Goal: Task Accomplishment & Management: Manage account settings

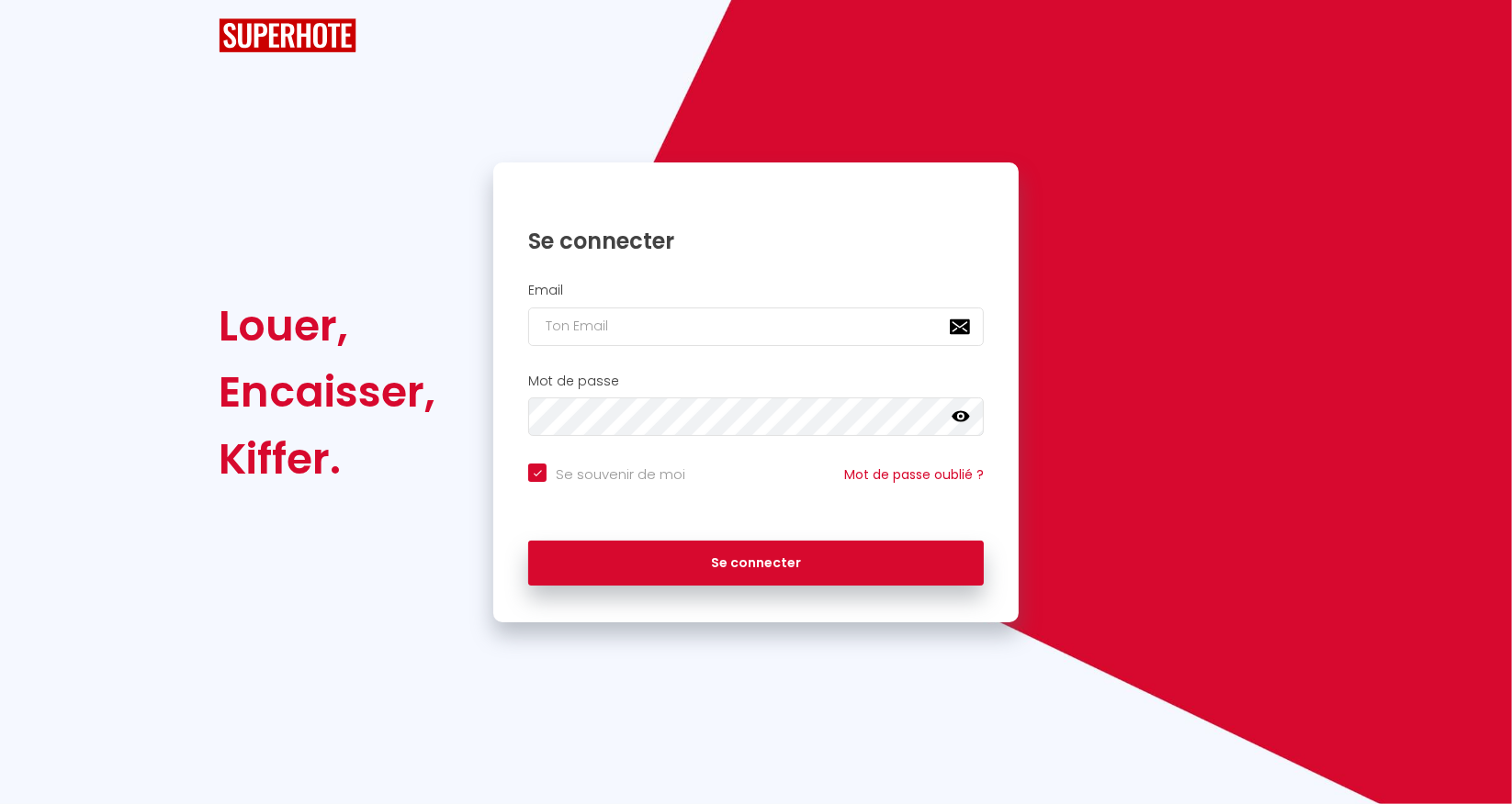
checkbox input "true"
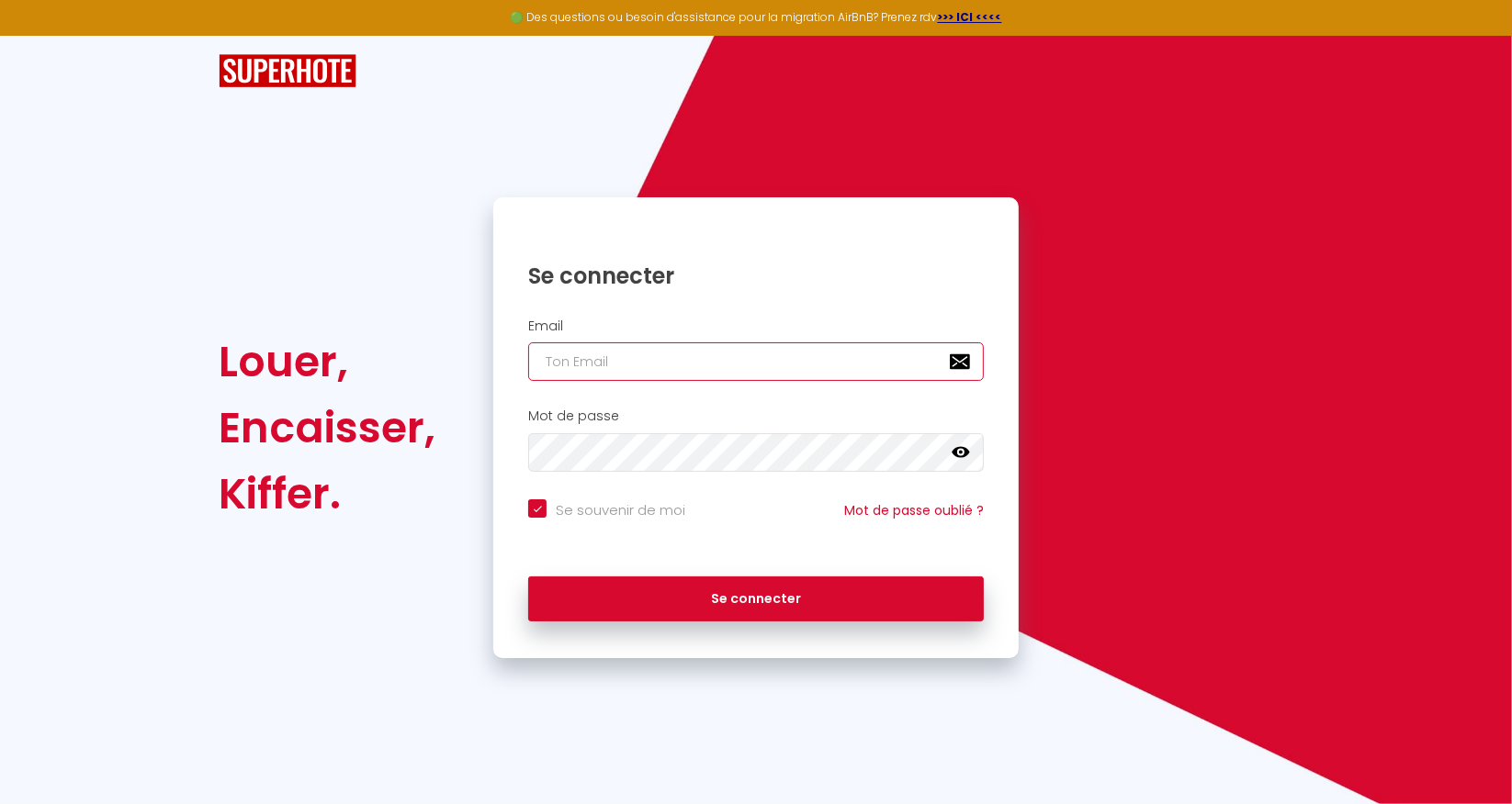
click at [596, 366] on input "email" at bounding box center [756, 362] width 455 height 39
type input "[EMAIL_ADDRESS][DOMAIN_NAME]"
click at [737, 626] on div "Se connecter" at bounding box center [755, 600] width 526 height 83
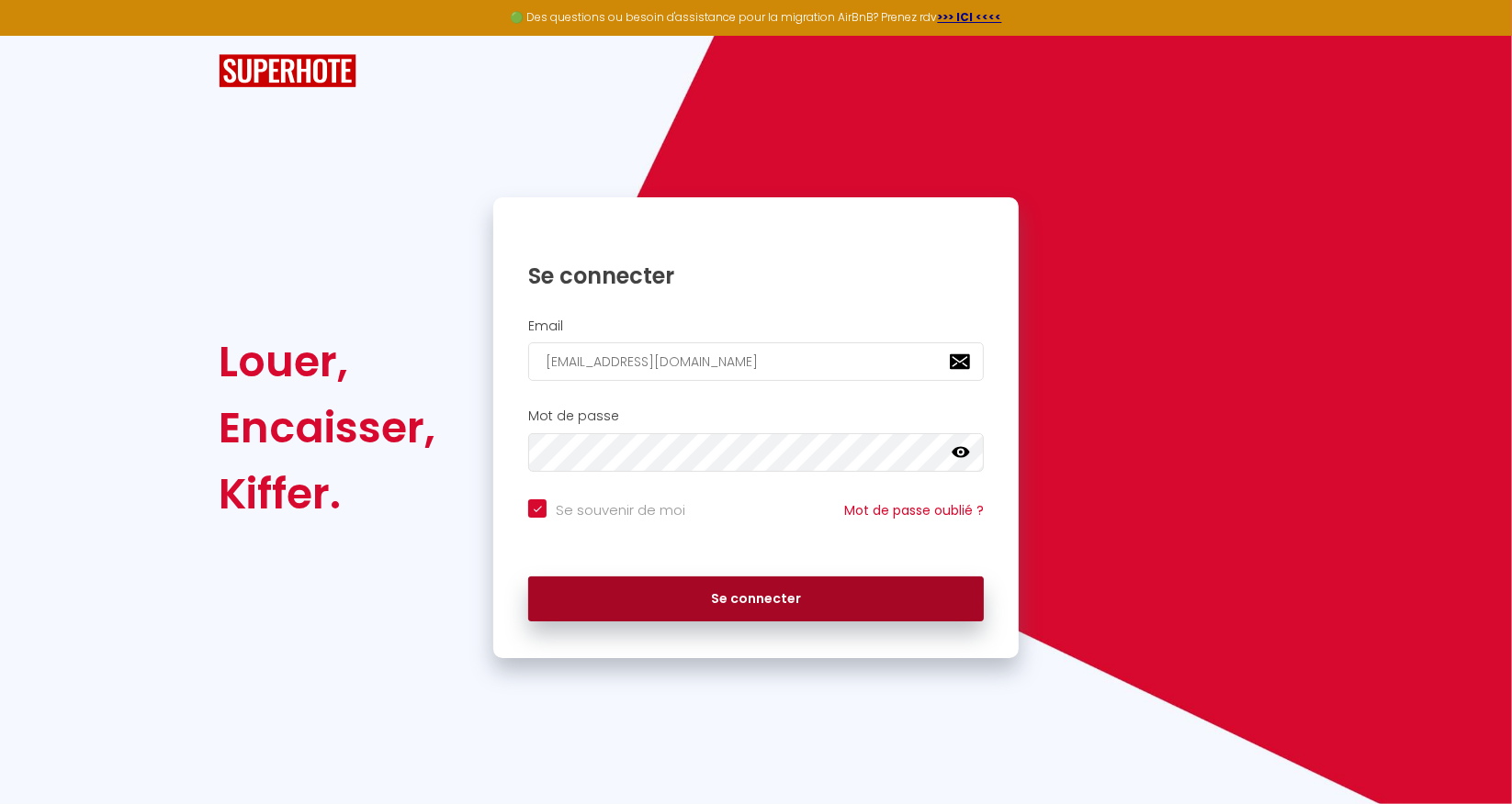
click at [742, 590] on button "Se connecter" at bounding box center [756, 600] width 455 height 46
checkbox input "true"
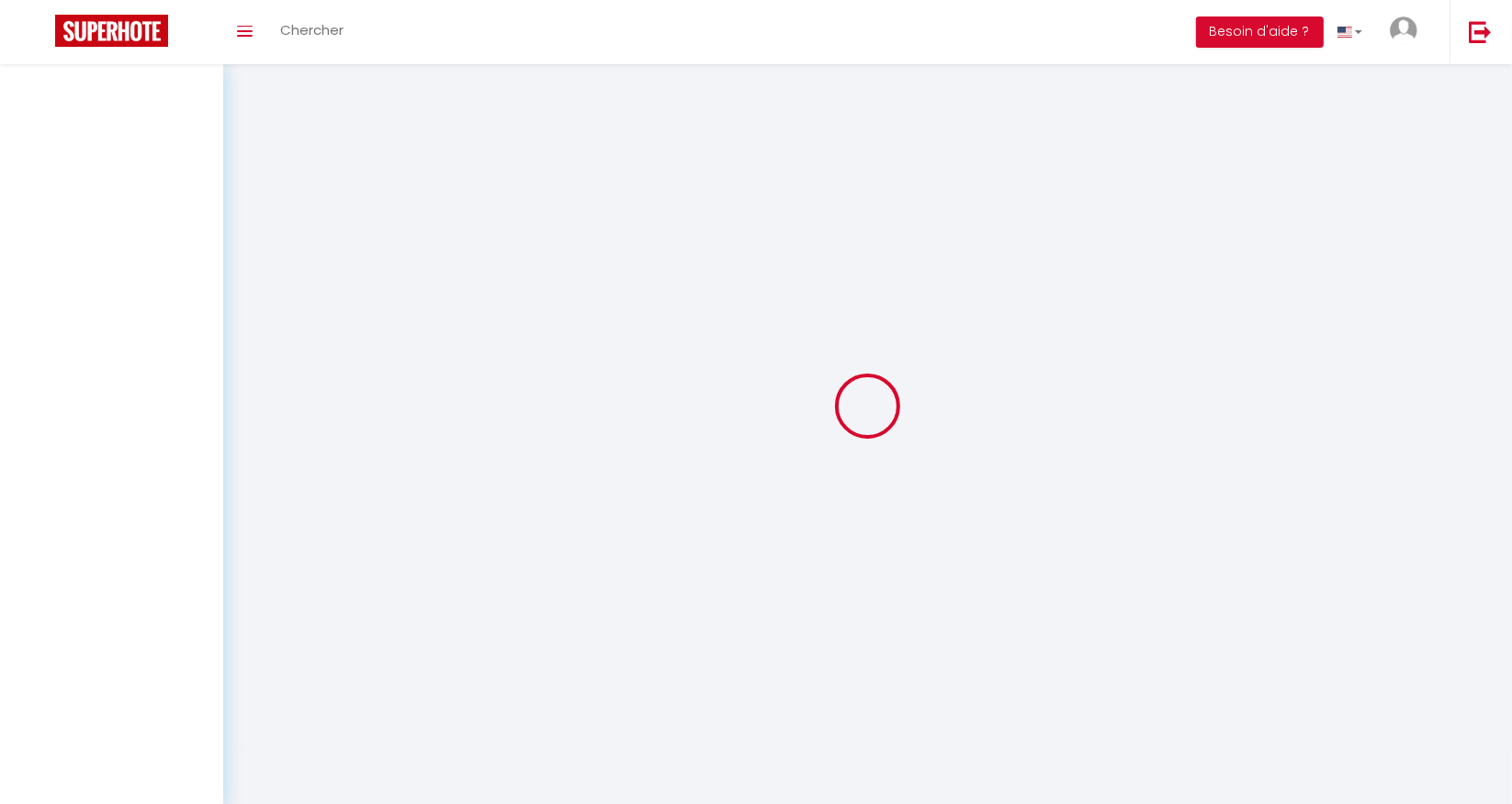
select select
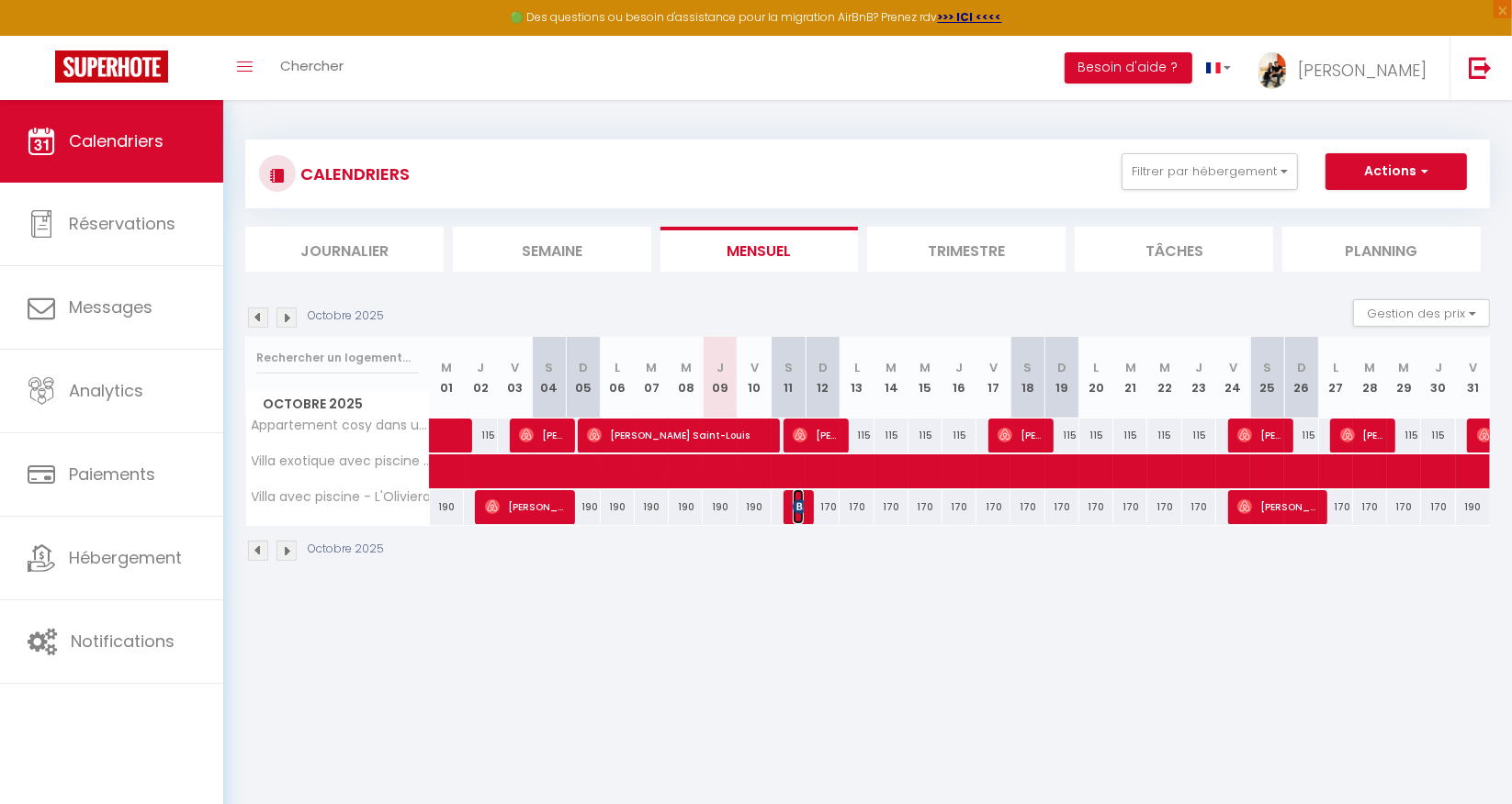
click at [802, 503] on img at bounding box center [799, 506] width 14 height 14
select select "OK"
select select "KO"
select select "1"
select select "0"
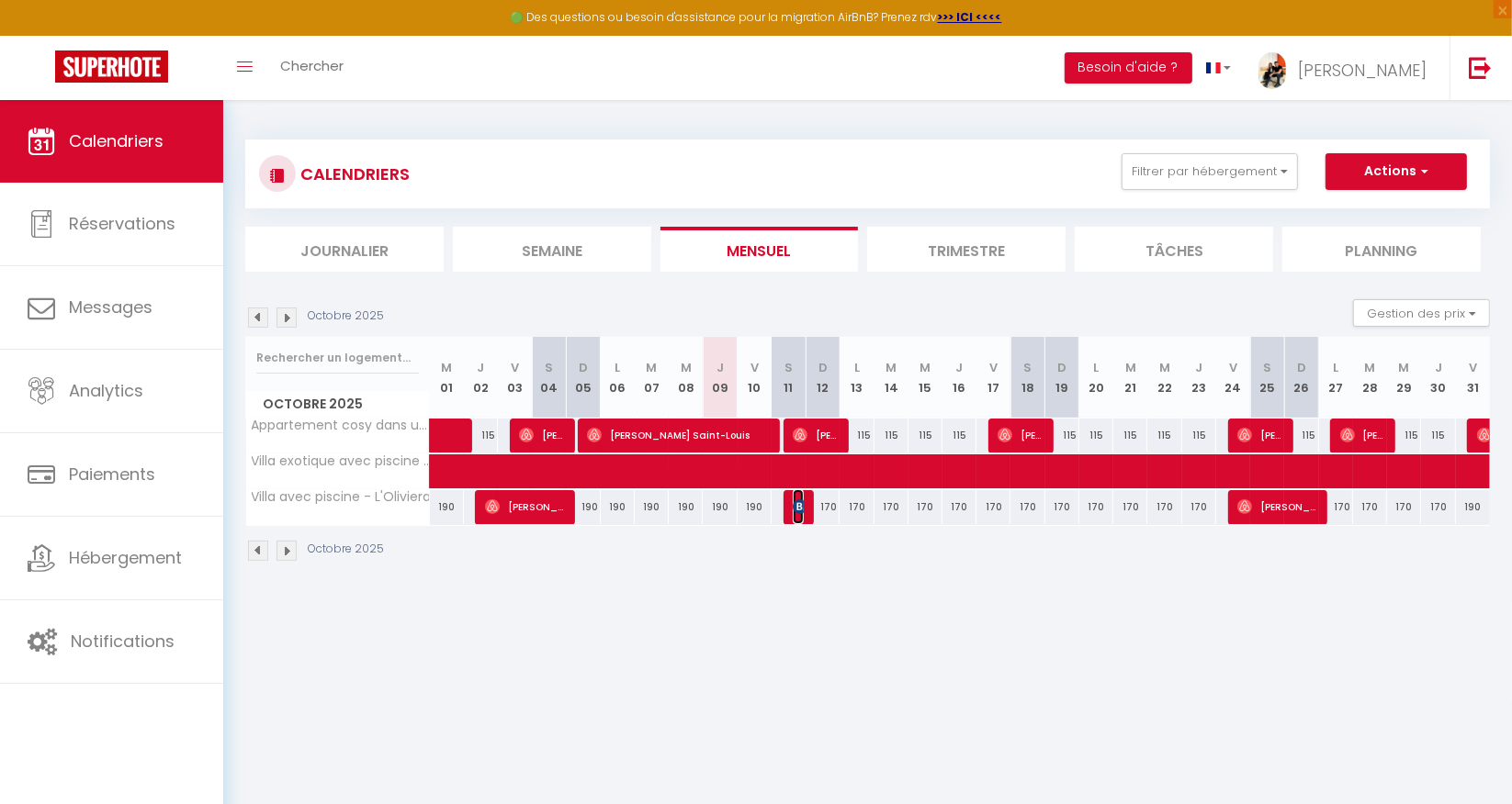
select select "1"
select select
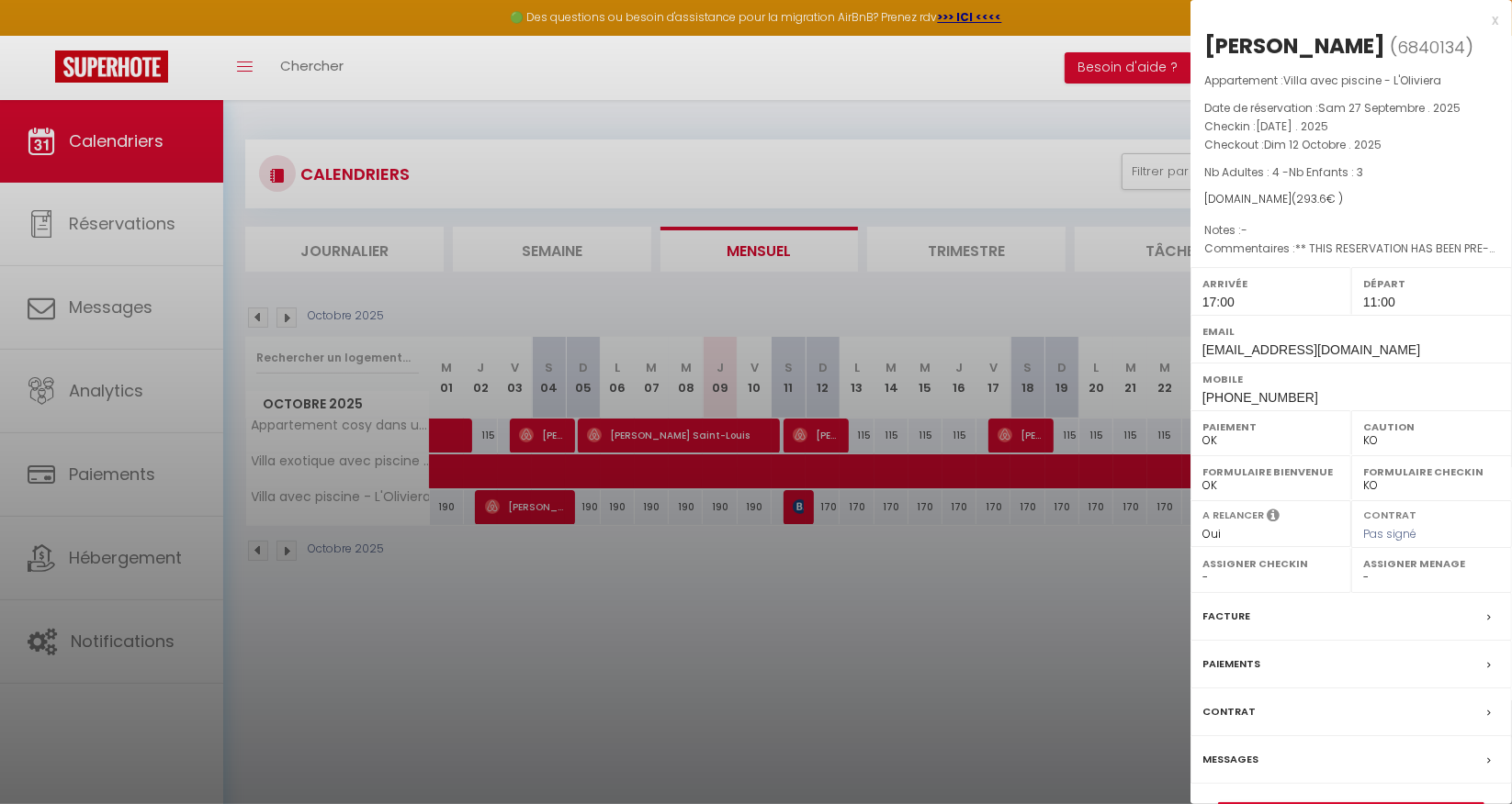
click at [1288, 45] on div "[PERSON_NAME]" at bounding box center [1295, 45] width 181 height 29
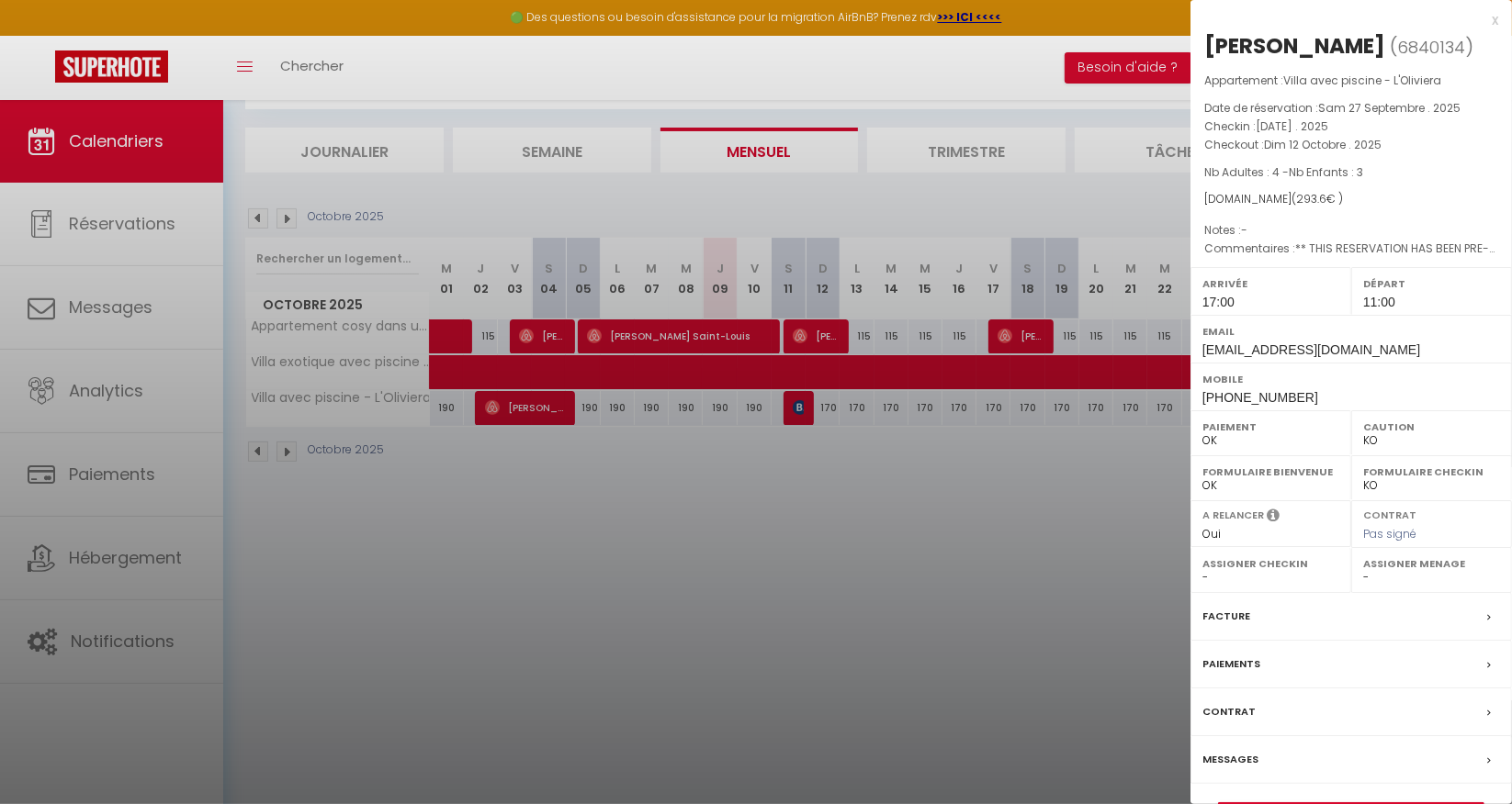
click at [93, 288] on div at bounding box center [756, 402] width 1512 height 804
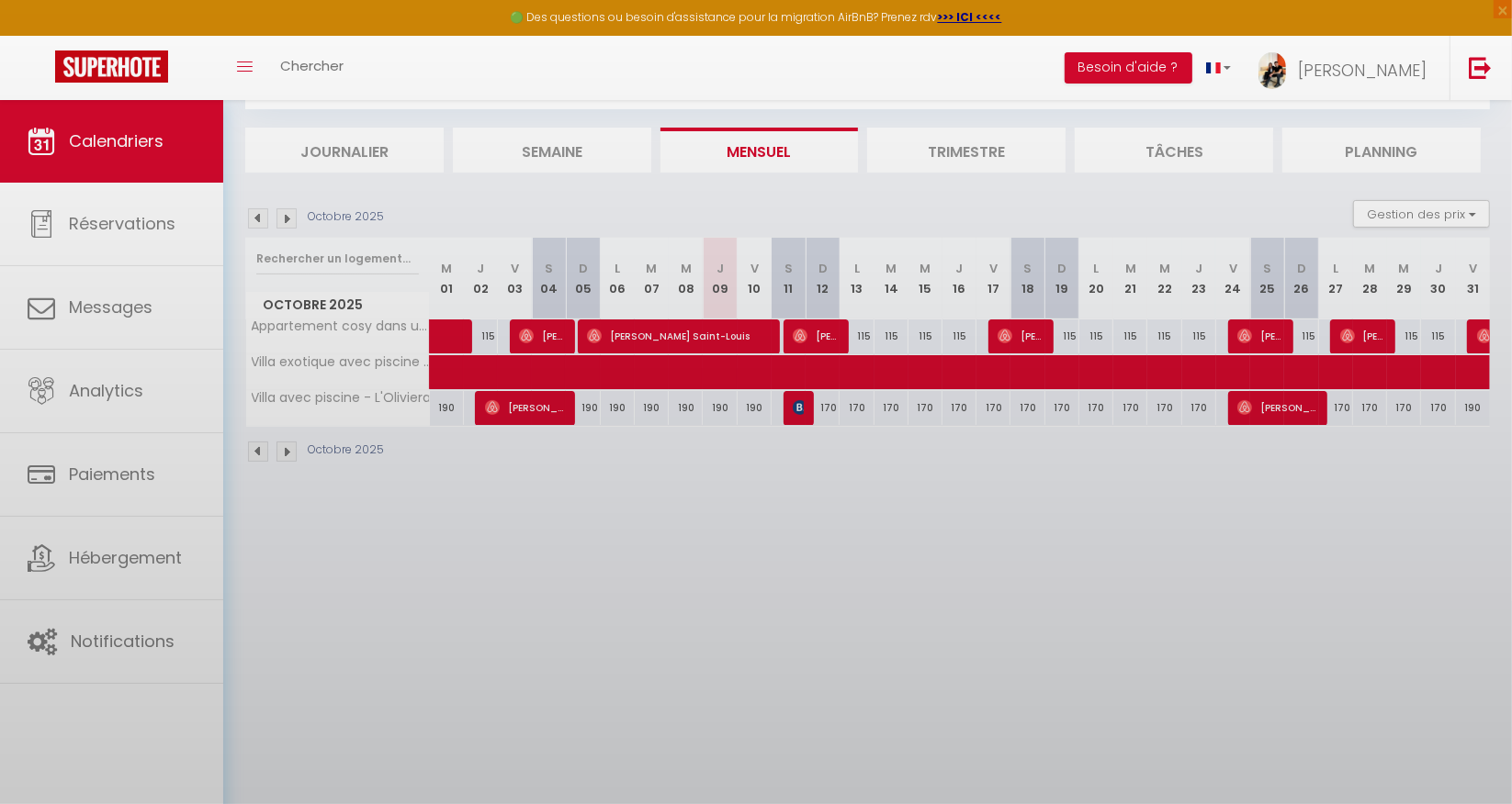
click at [105, 238] on body "🟢 Des questions ou besoin d'assistance pour la migration AirBnB? Prenez rdv >>>…" at bounding box center [756, 403] width 1512 height 804
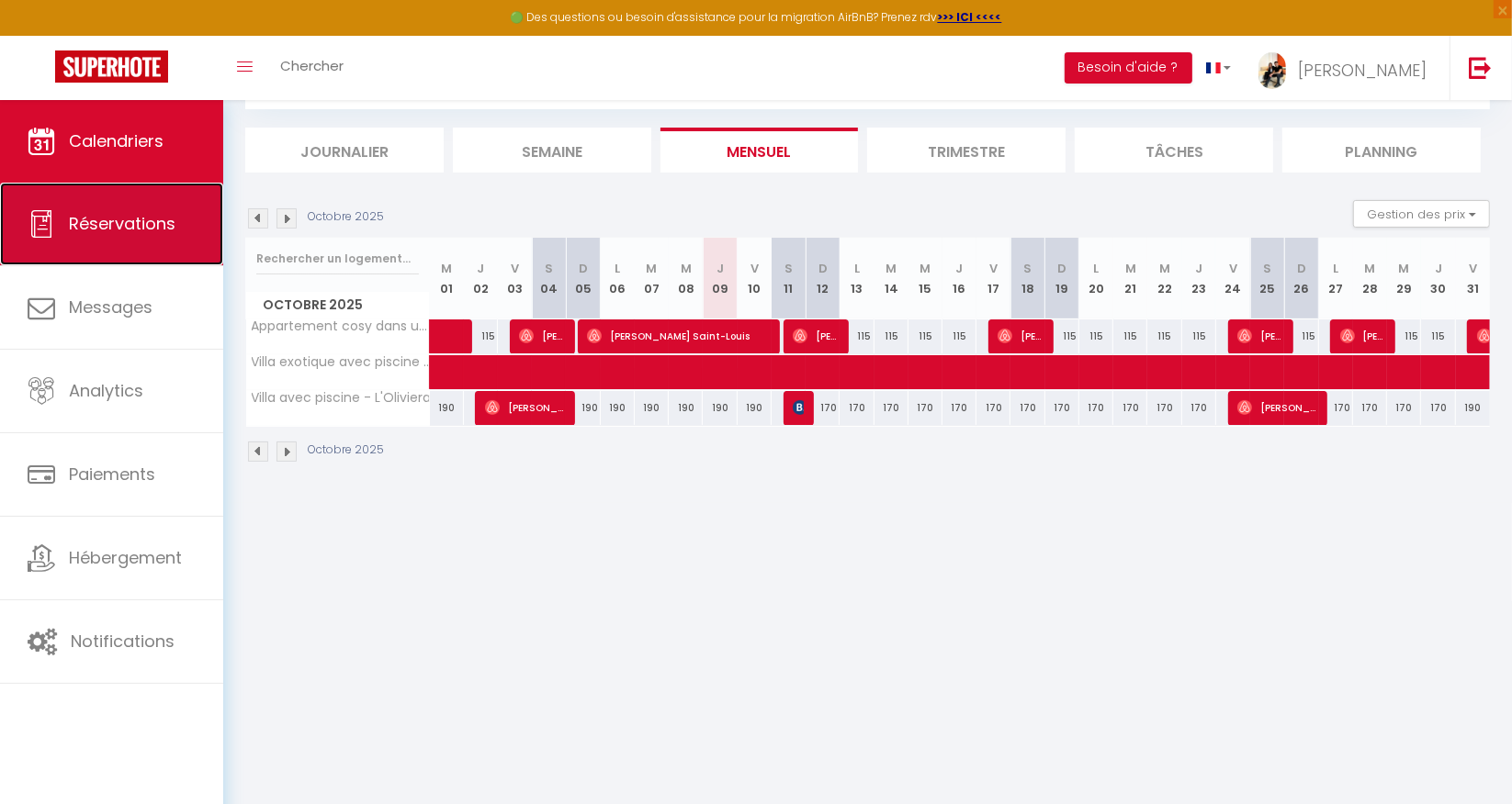
click at [105, 238] on link "Réservations" at bounding box center [111, 225] width 223 height 83
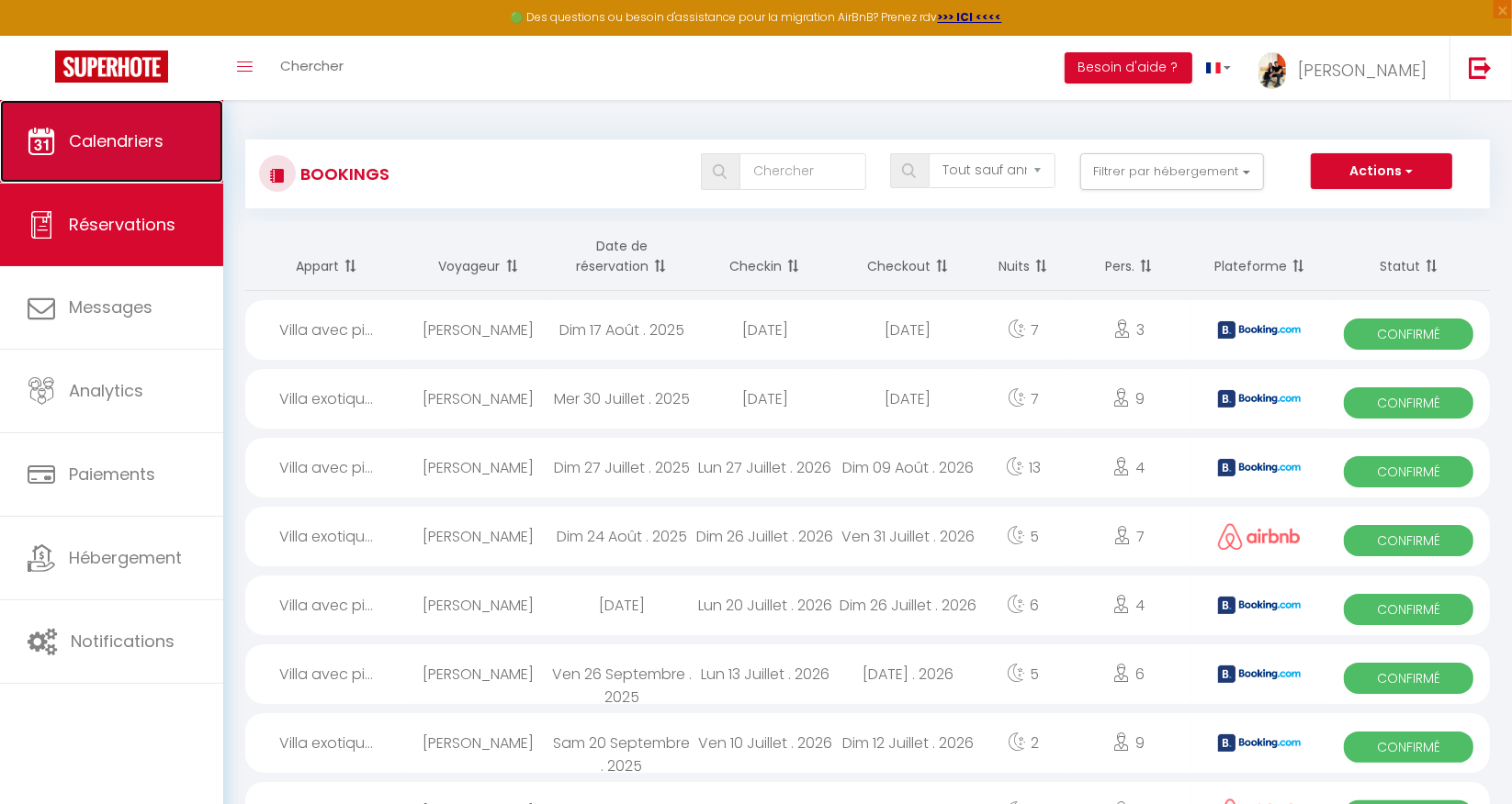
click at [107, 146] on span "Calendriers" at bounding box center [116, 141] width 94 height 23
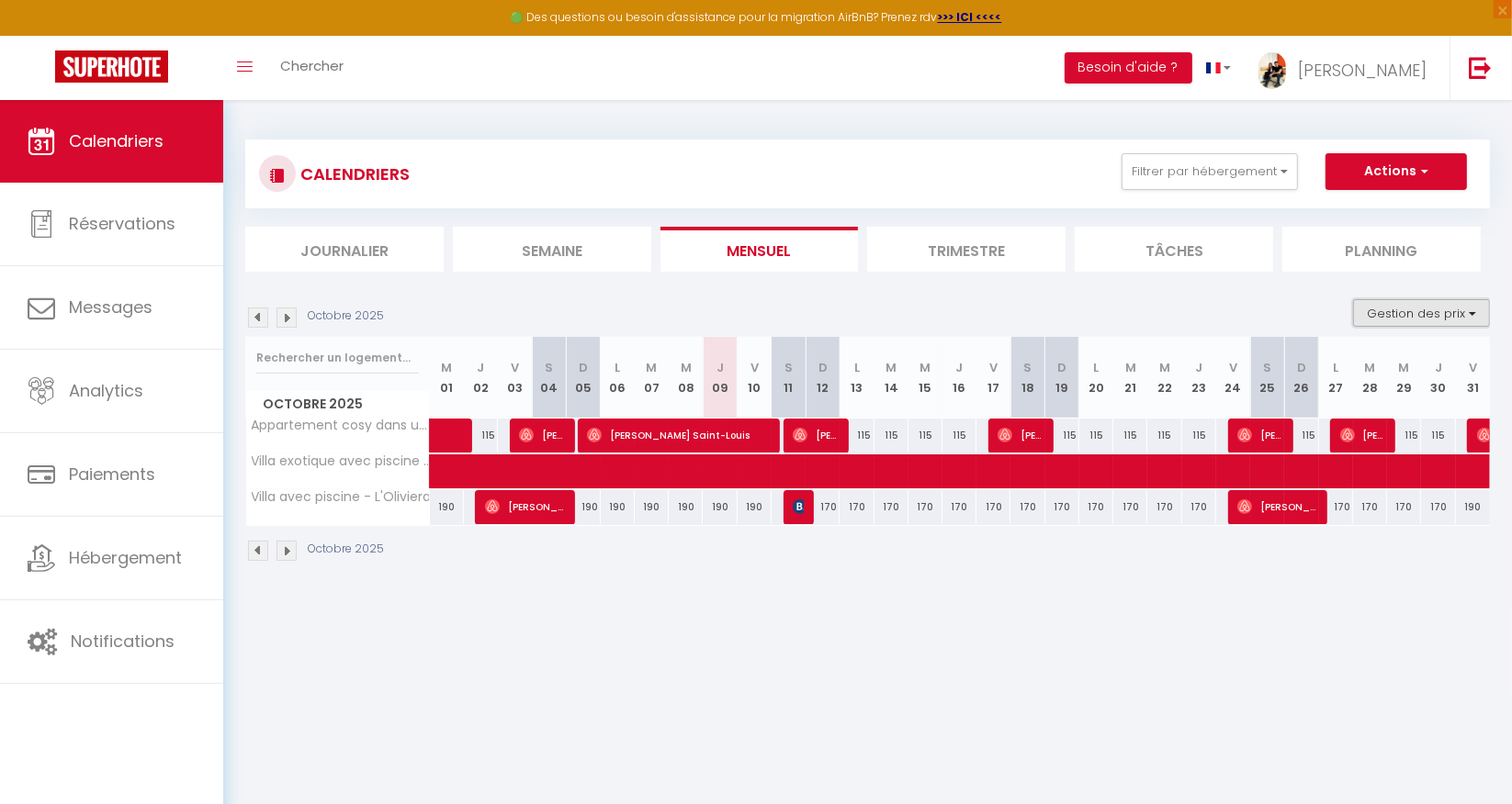
click at [1445, 309] on button "Gestion des prix" at bounding box center [1421, 313] width 137 height 28
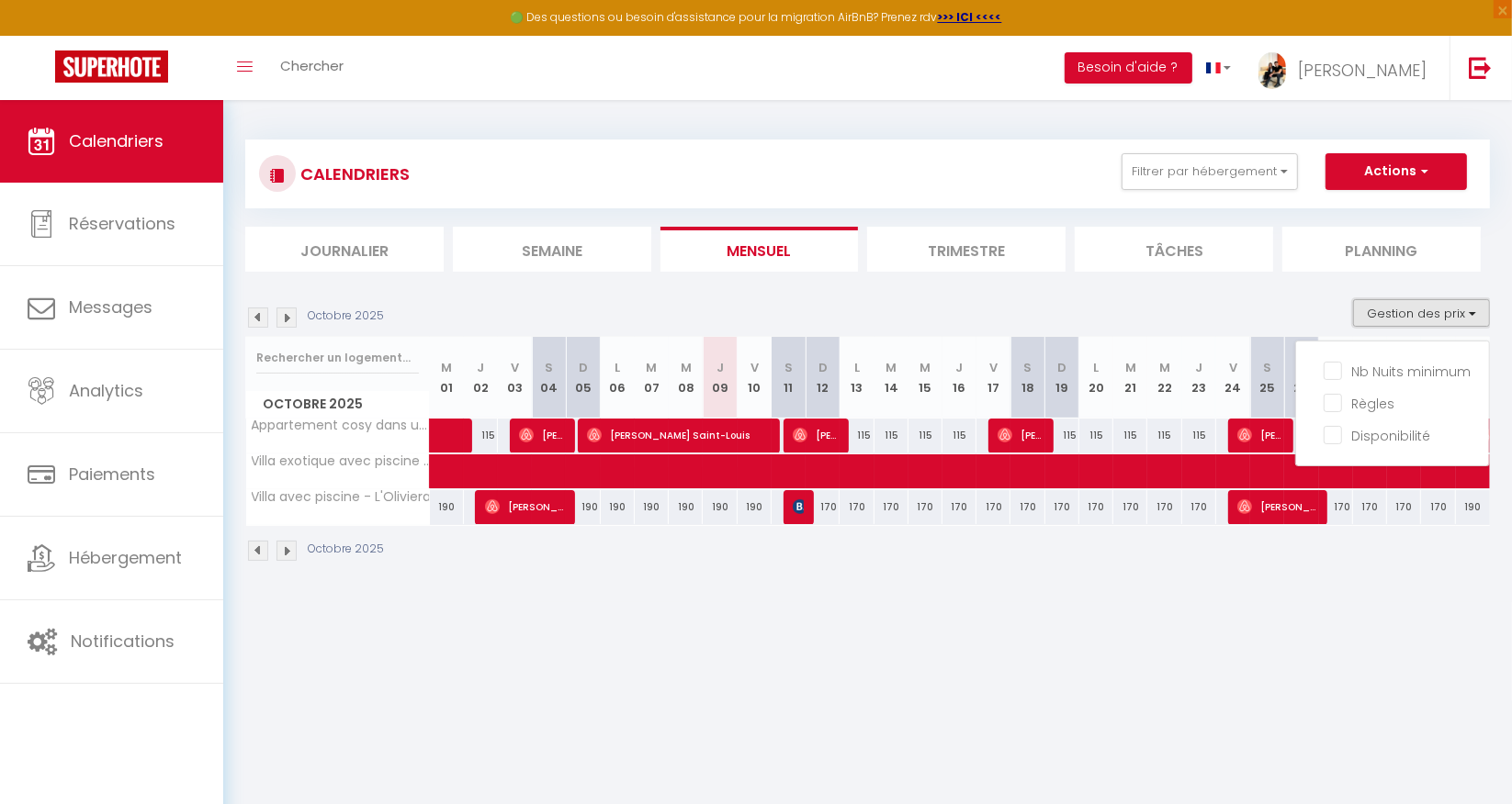
click at [1445, 309] on button "Gestion des prix" at bounding box center [1421, 313] width 137 height 28
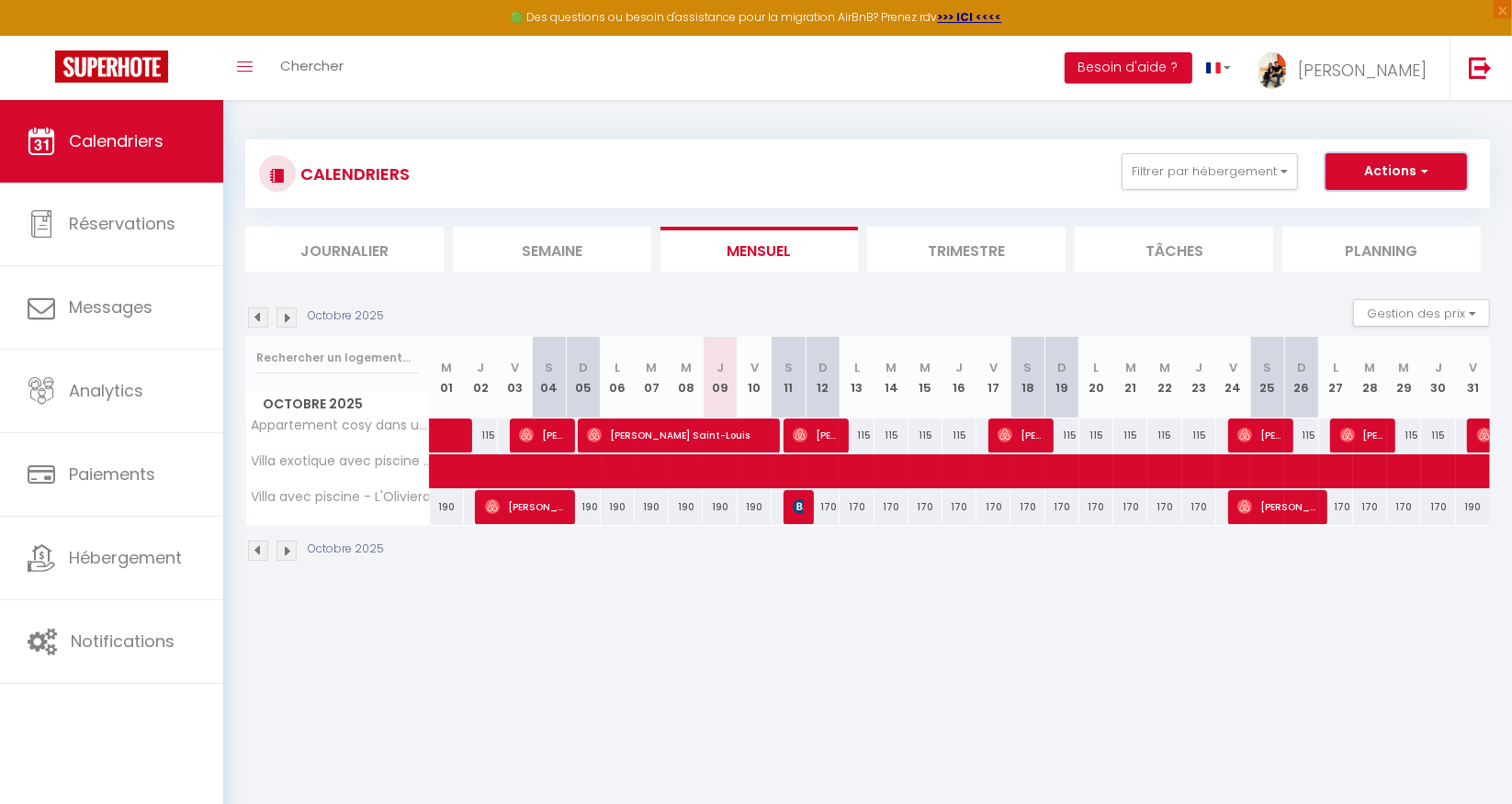
click at [1378, 167] on button "Actions" at bounding box center [1395, 172] width 142 height 37
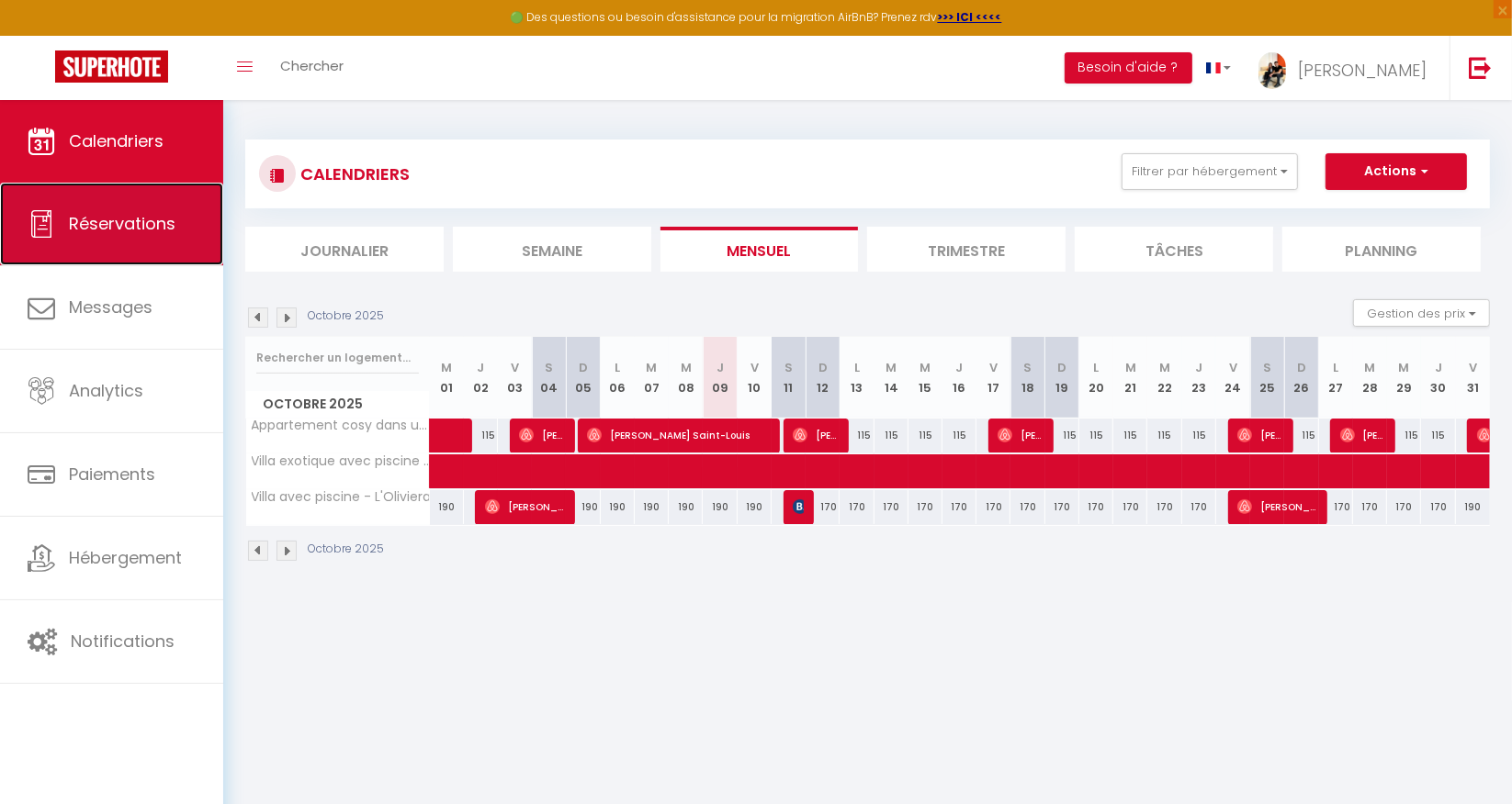
click at [122, 219] on span "Réservations" at bounding box center [122, 224] width 106 height 23
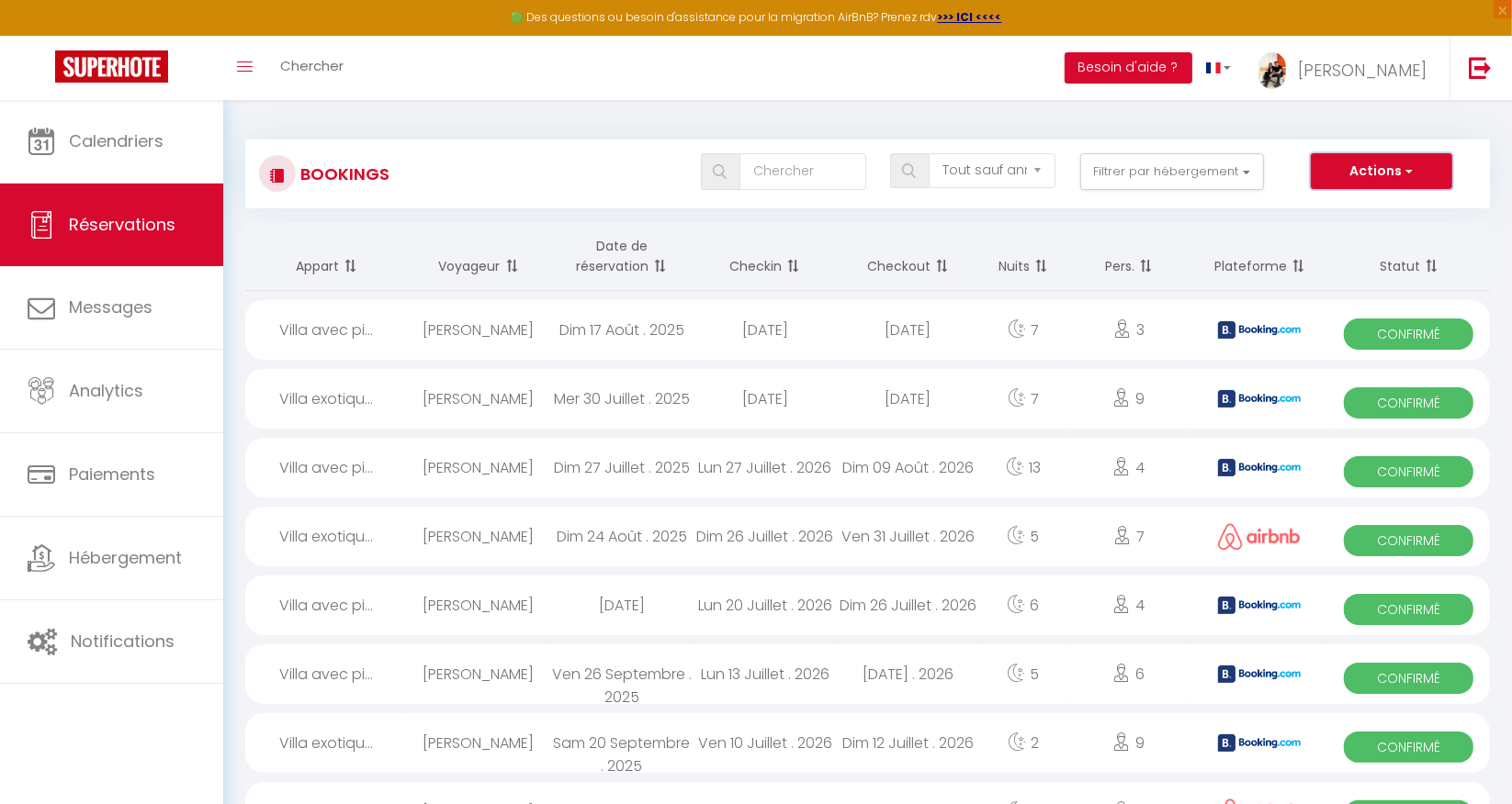
click at [1402, 165] on span "button" at bounding box center [1407, 171] width 11 height 18
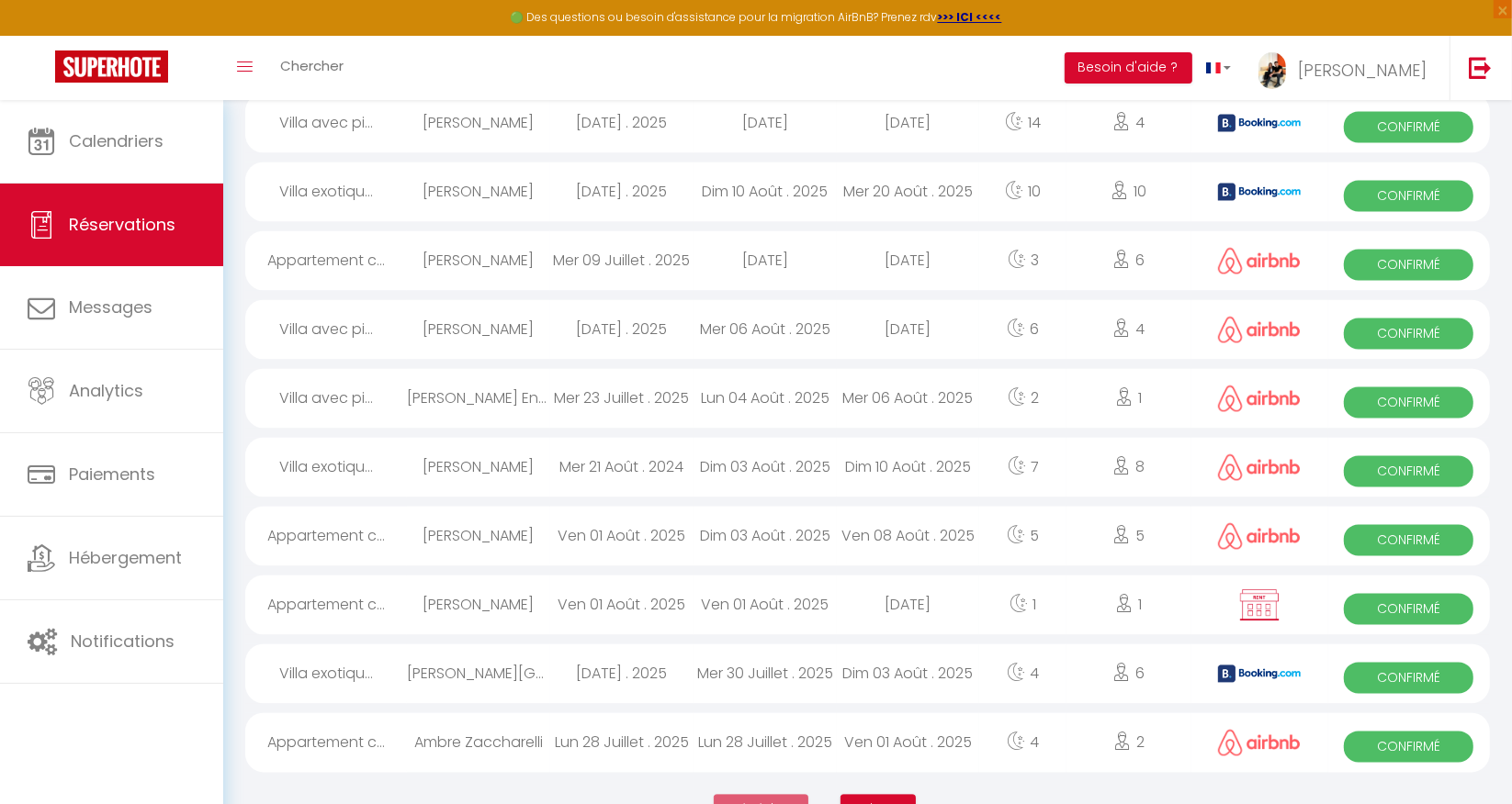
scroll to position [3010, 0]
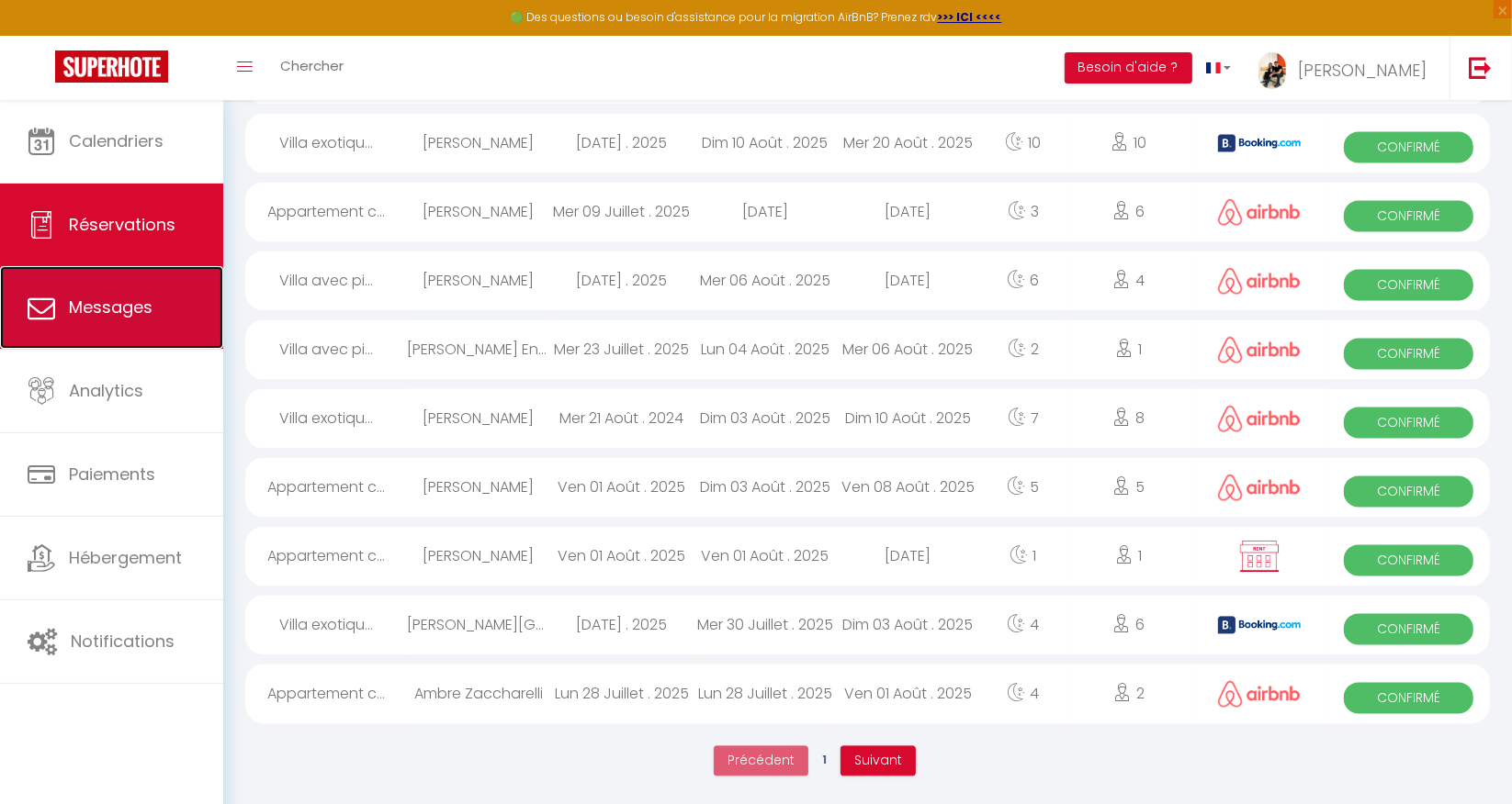
click at [121, 319] on link "Messages" at bounding box center [111, 308] width 223 height 83
select select "message"
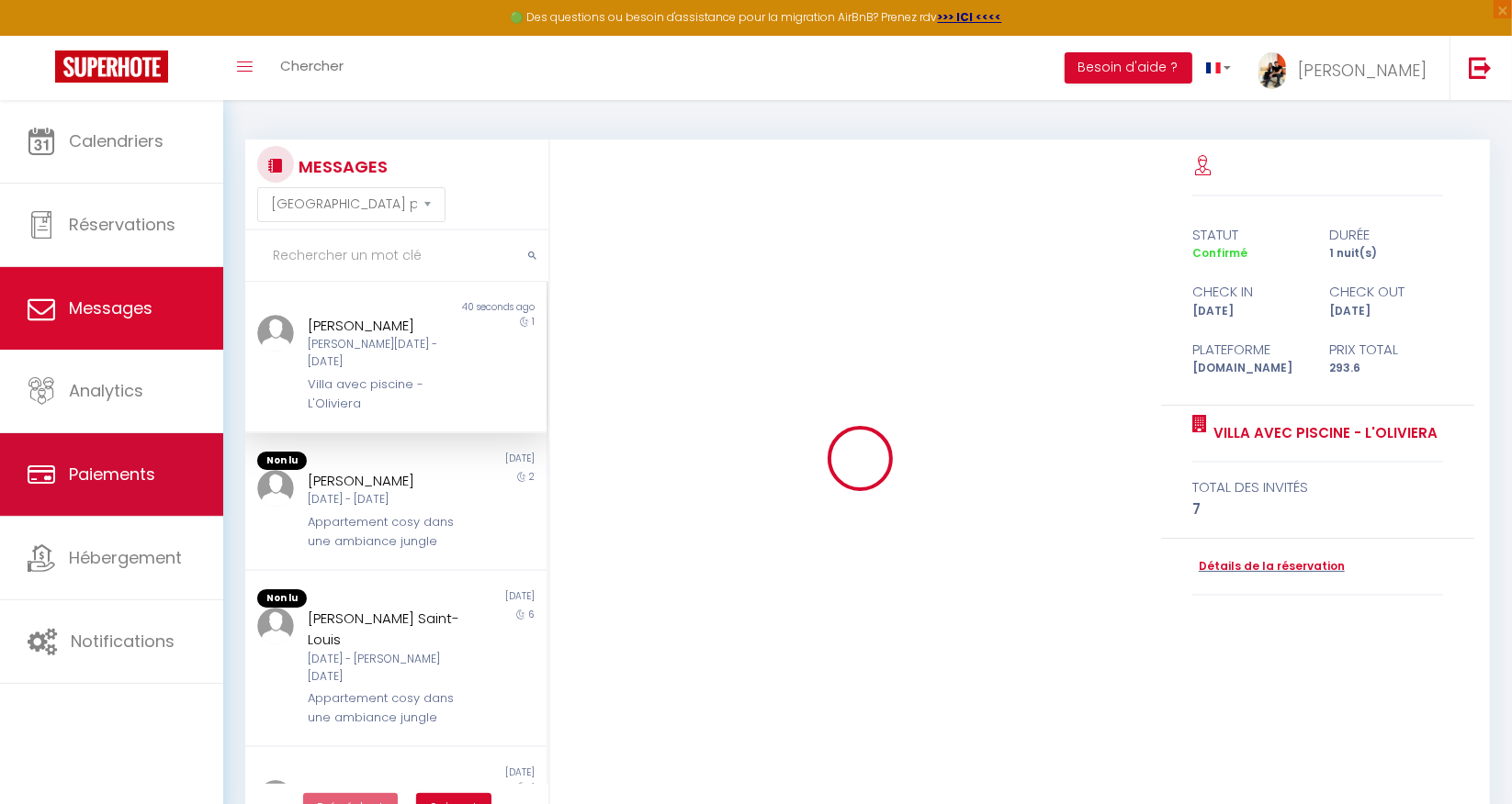
scroll to position [4153, 0]
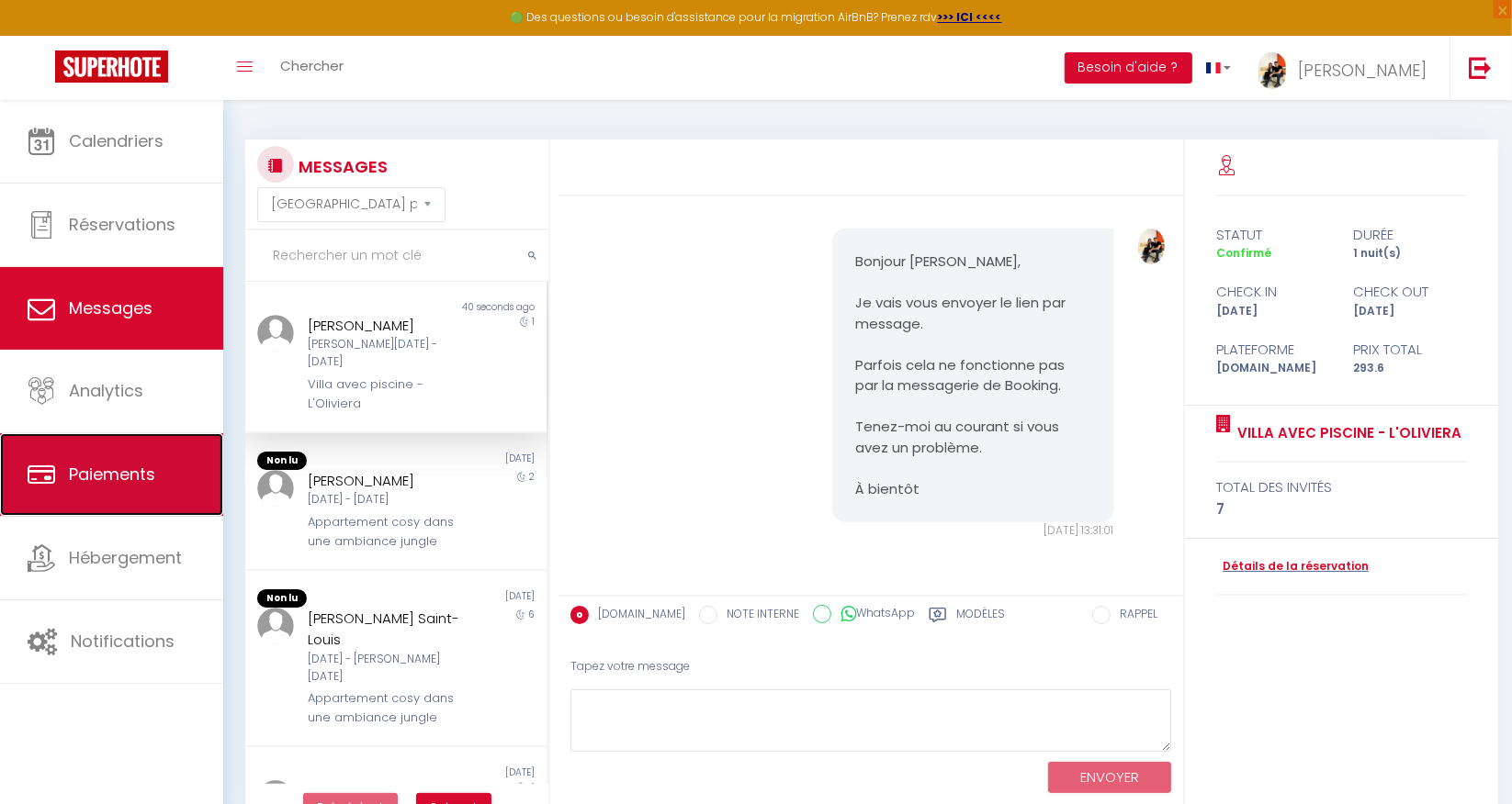
click at [102, 494] on link "Paiements" at bounding box center [111, 475] width 223 height 83
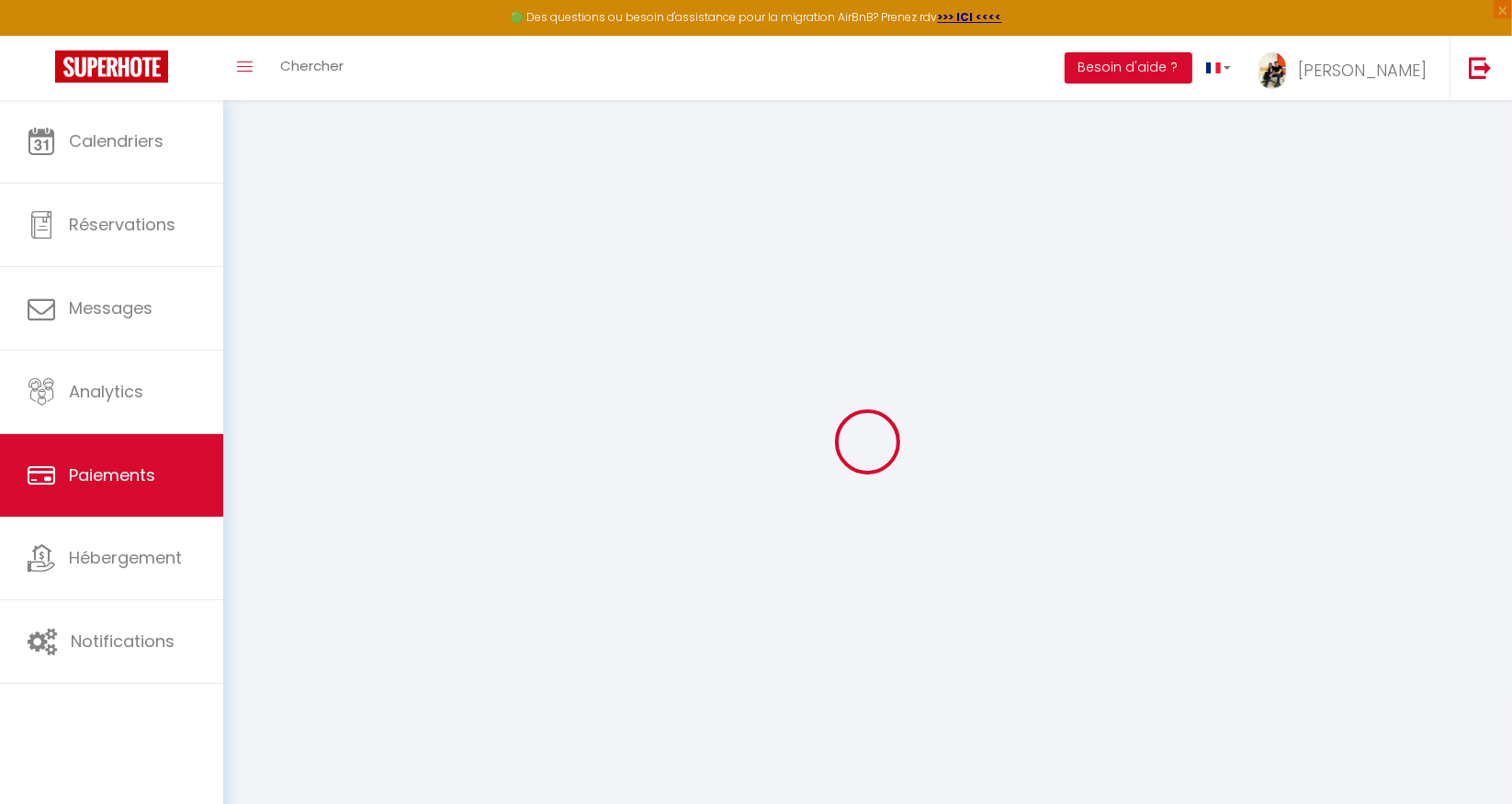
select select "2"
select select "0"
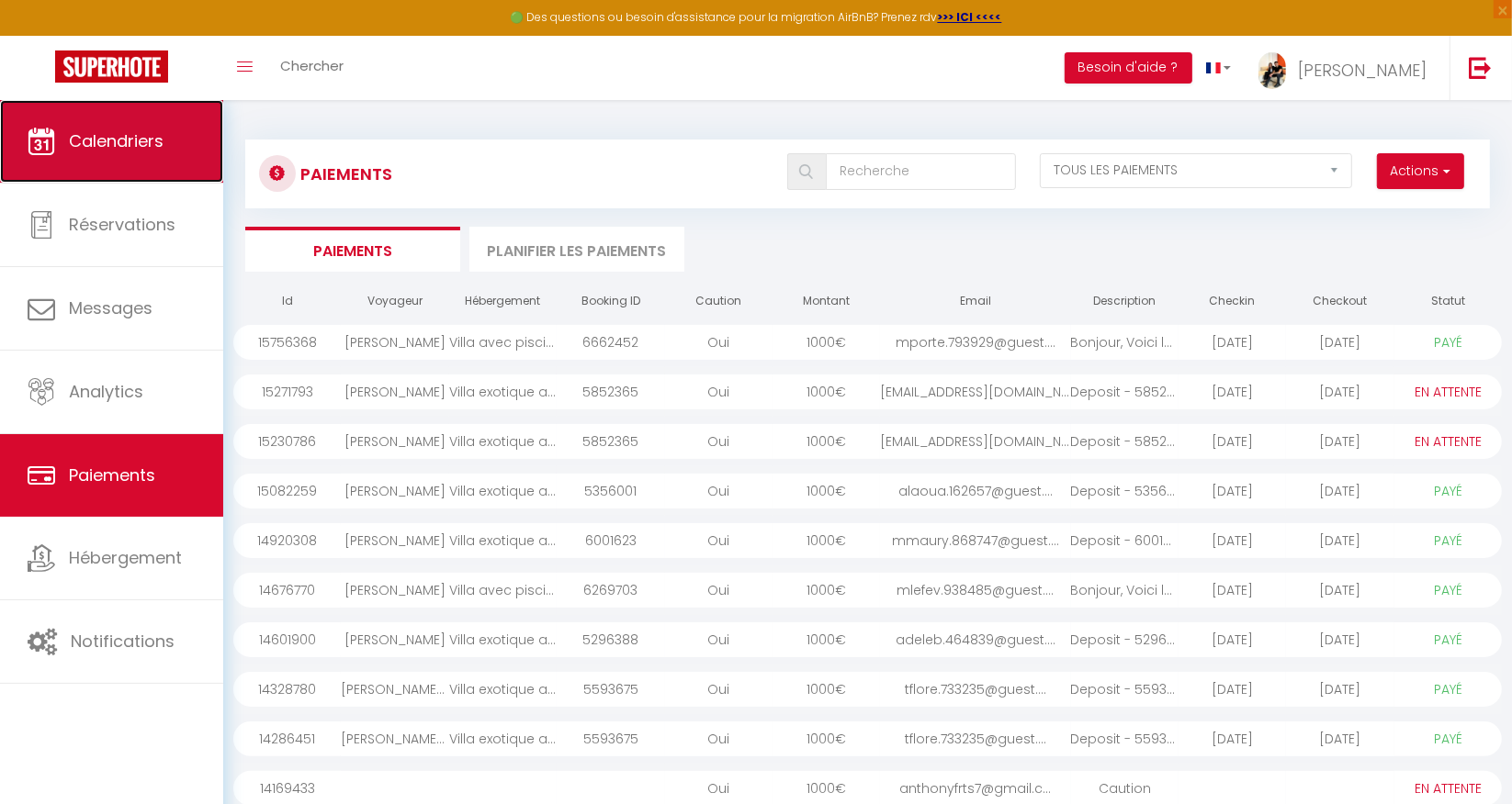
click at [95, 157] on link "Calendriers" at bounding box center [111, 142] width 223 height 83
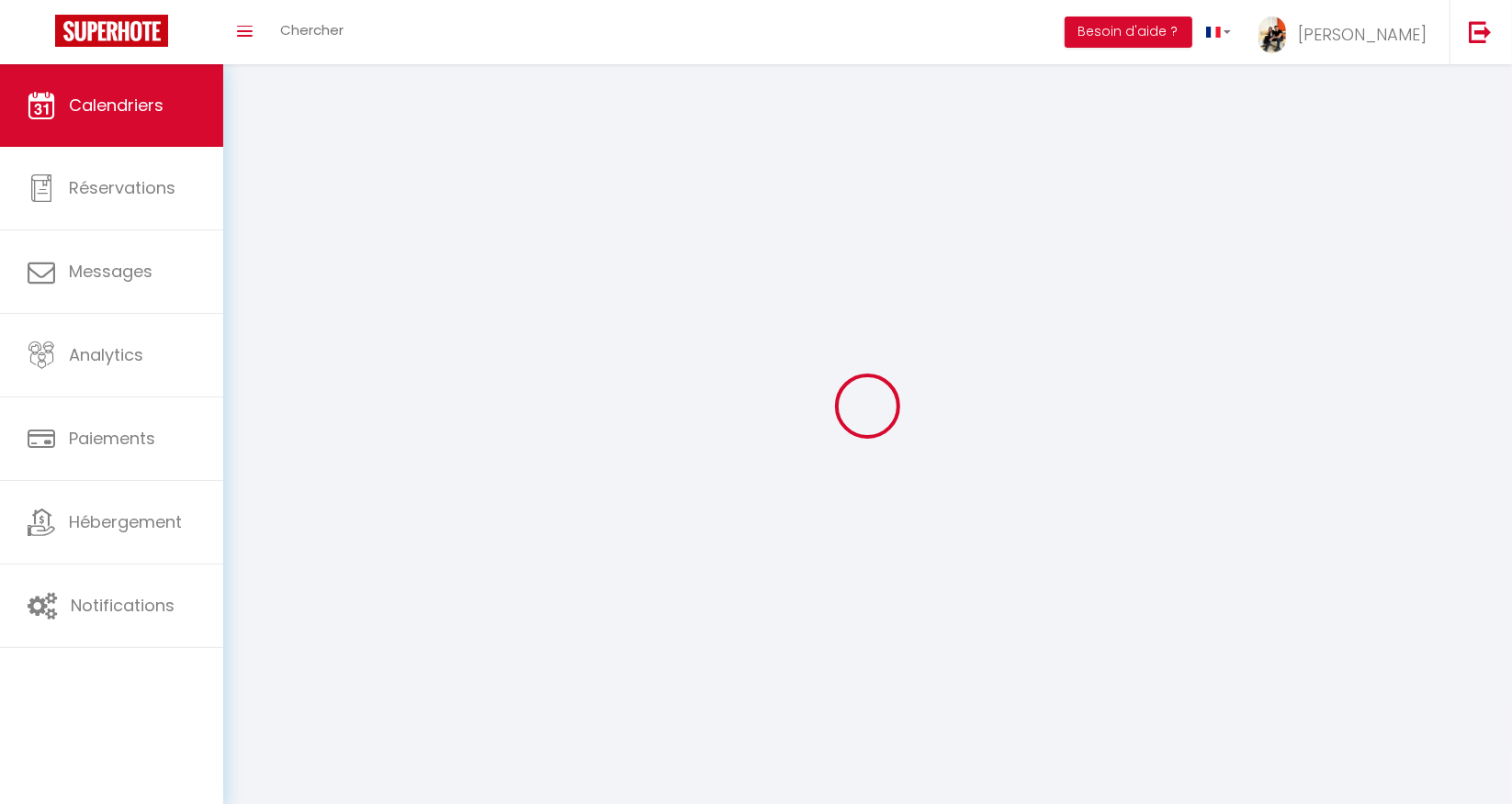
select select
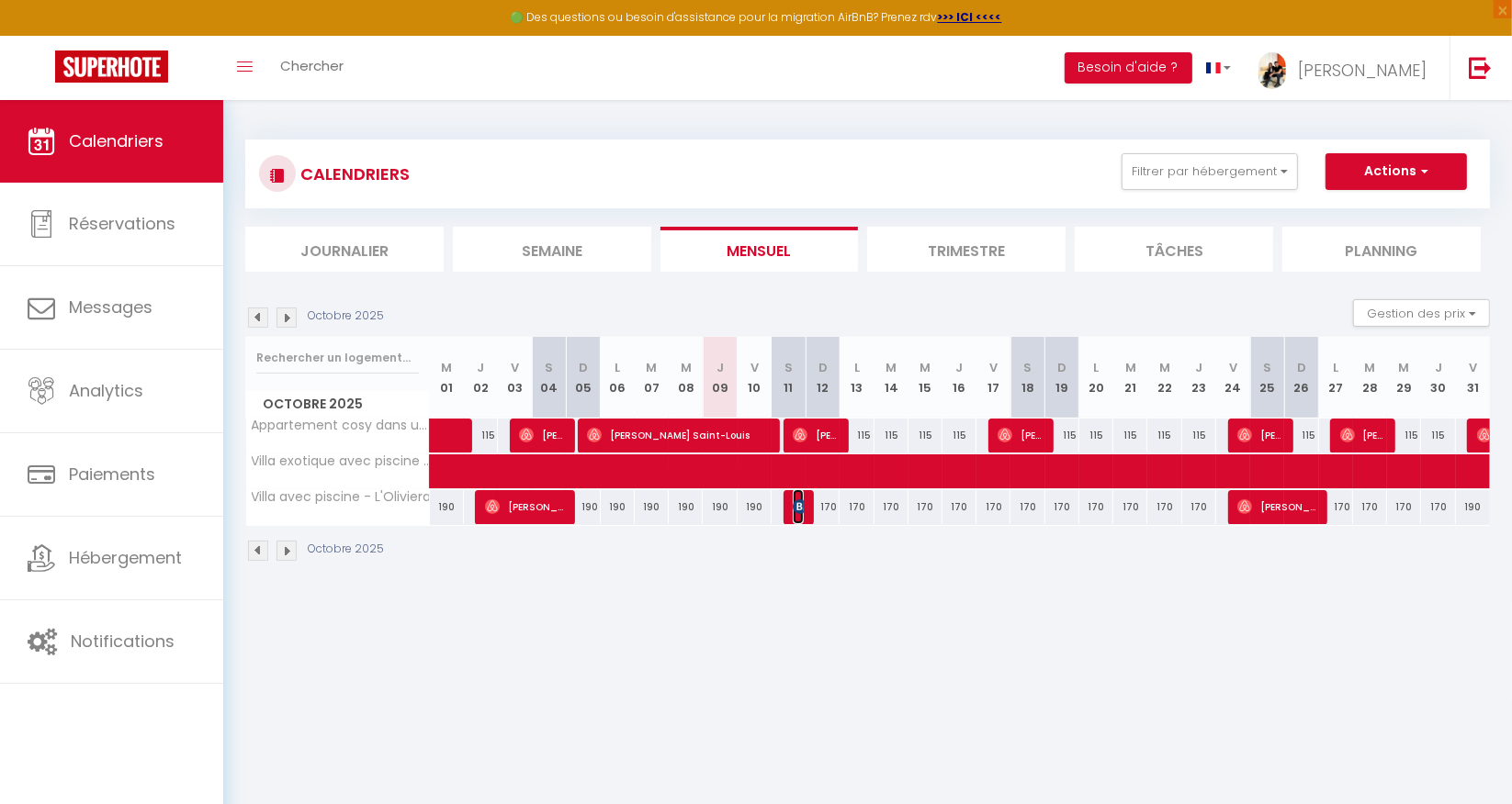
click at [796, 506] on img at bounding box center [799, 506] width 14 height 14
select select "OK"
select select "KO"
select select "1"
select select "0"
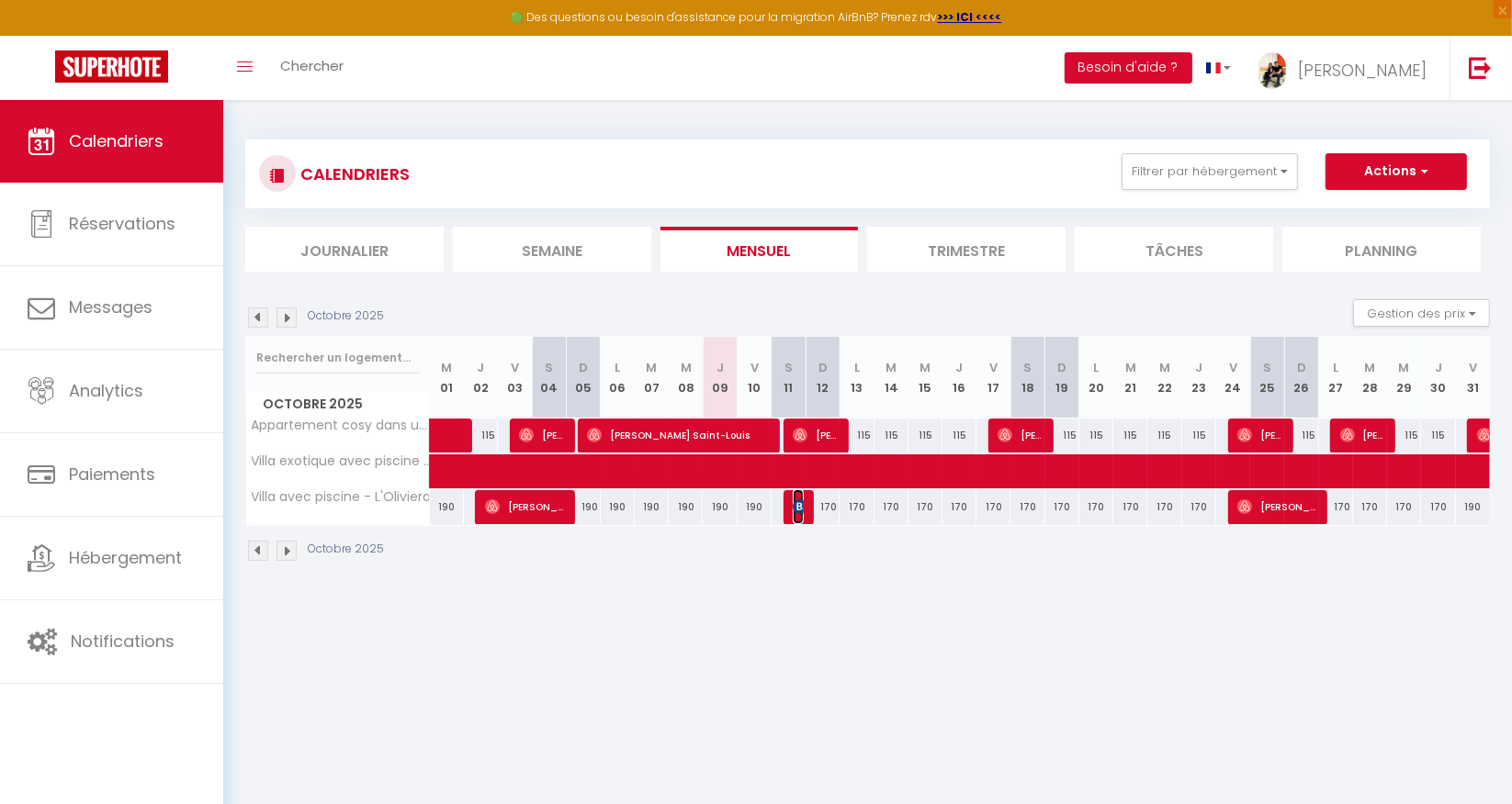
select select "1"
select select
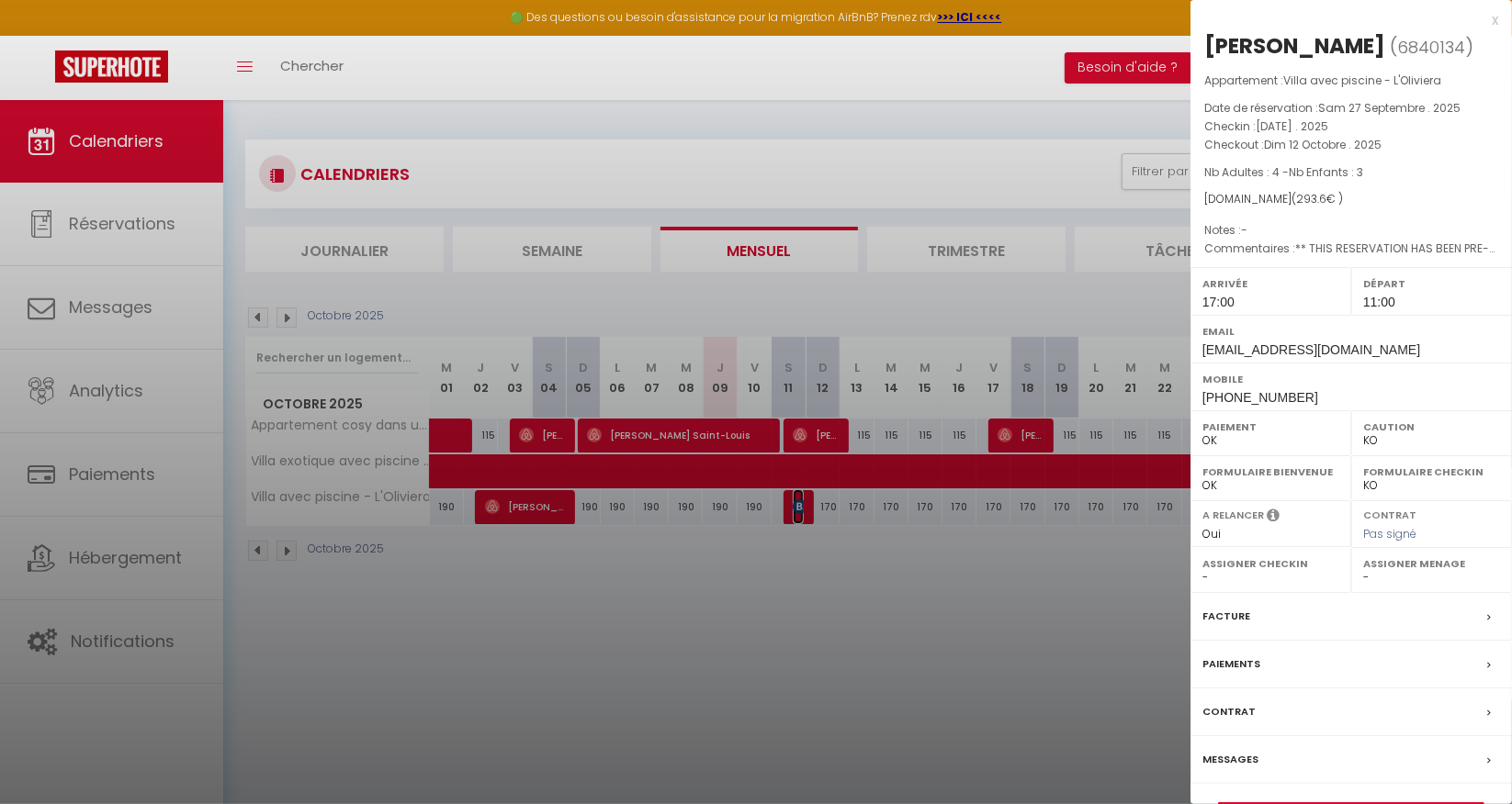
scroll to position [99, 0]
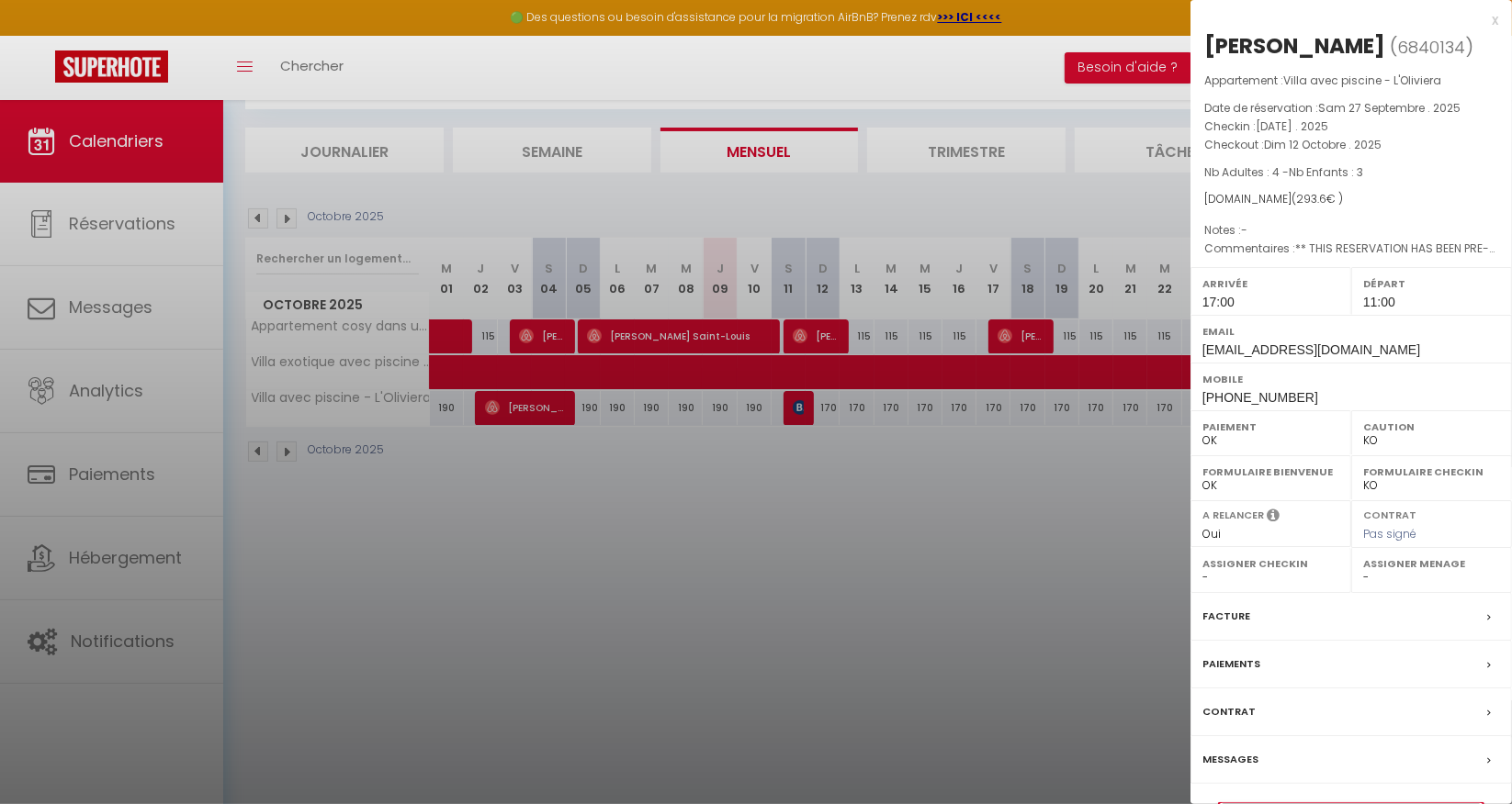
click at [1381, 803] on link "Détails de la réservation" at bounding box center [1351, 815] width 264 height 24
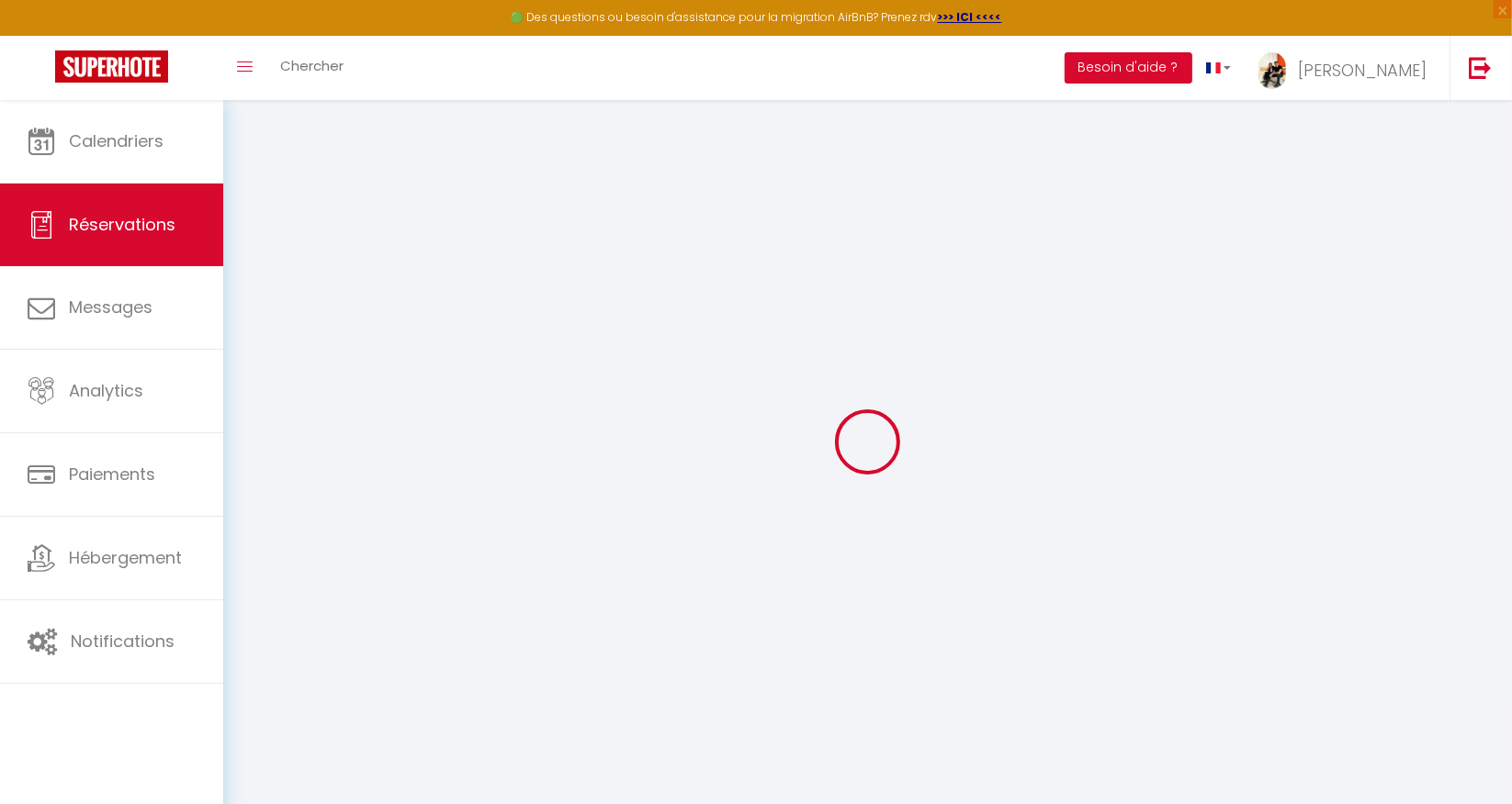
select select "cleaning"
select select "taxes"
select select
checkbox input "false"
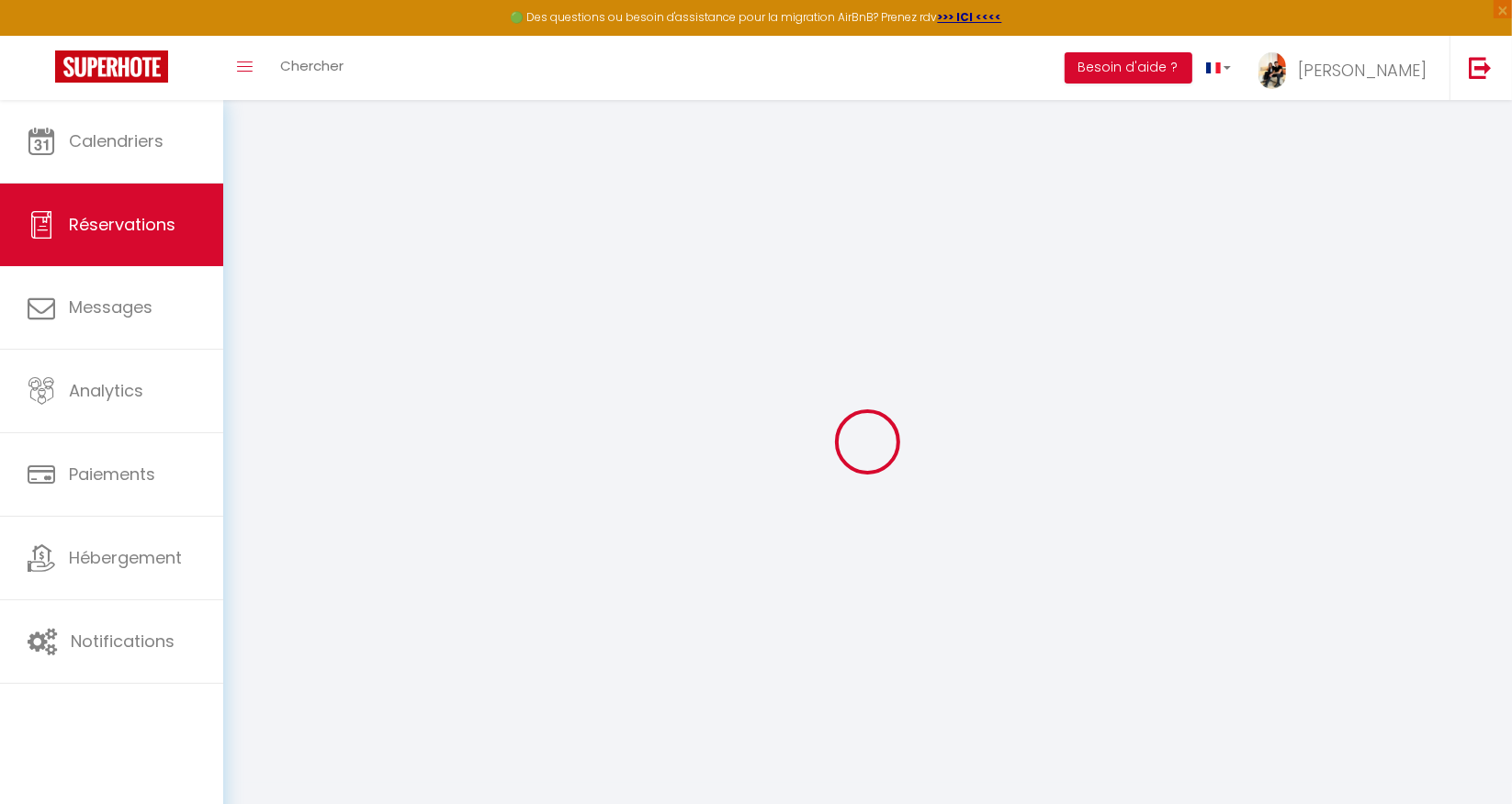
type textarea "** THIS RESERVATION HAS BEEN PRE-PAID ** BOOKING NOTE : Payment charge is EUR 4…"
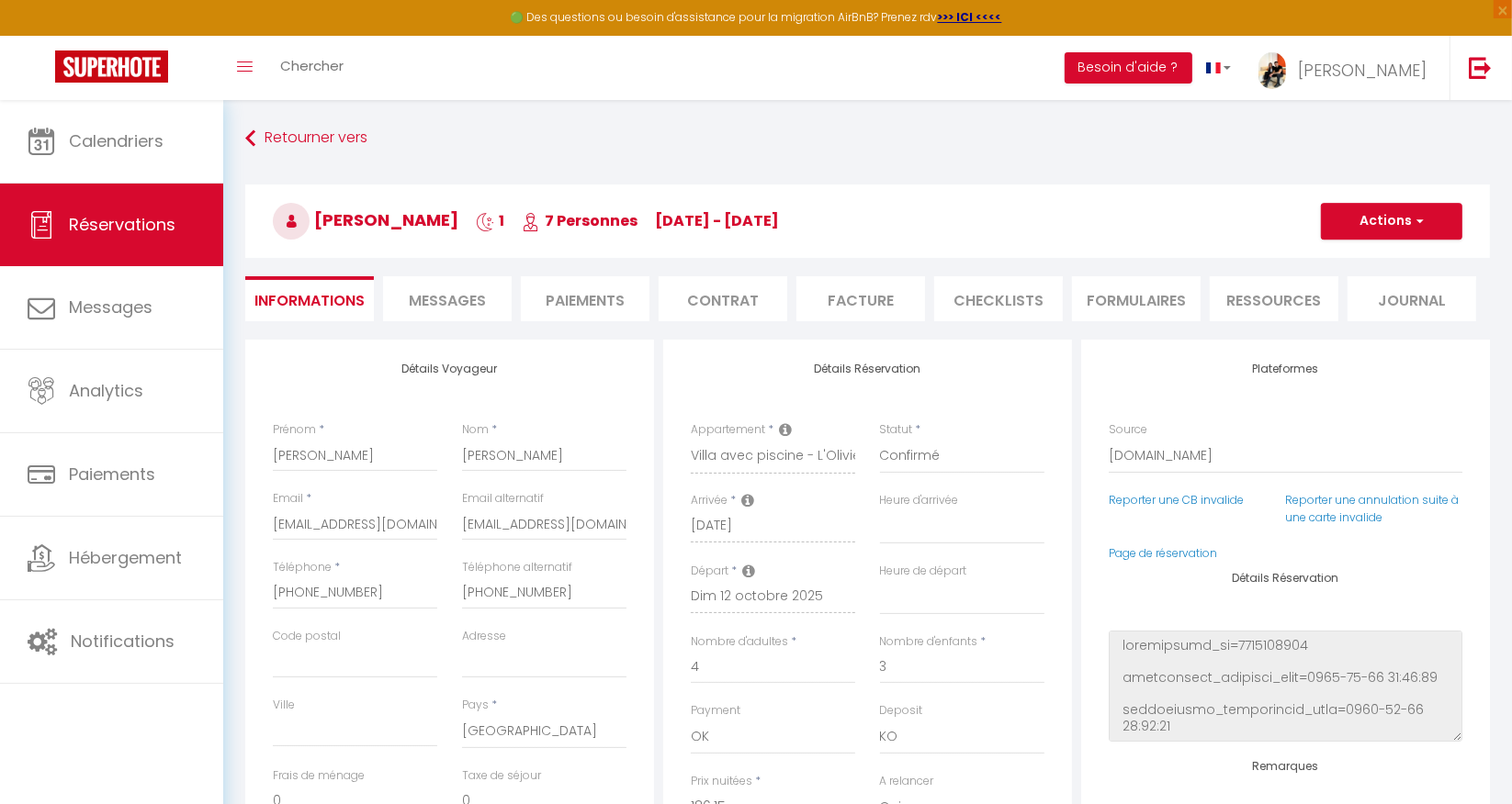
type input "100"
type input "7.45"
select select
checkbox input "false"
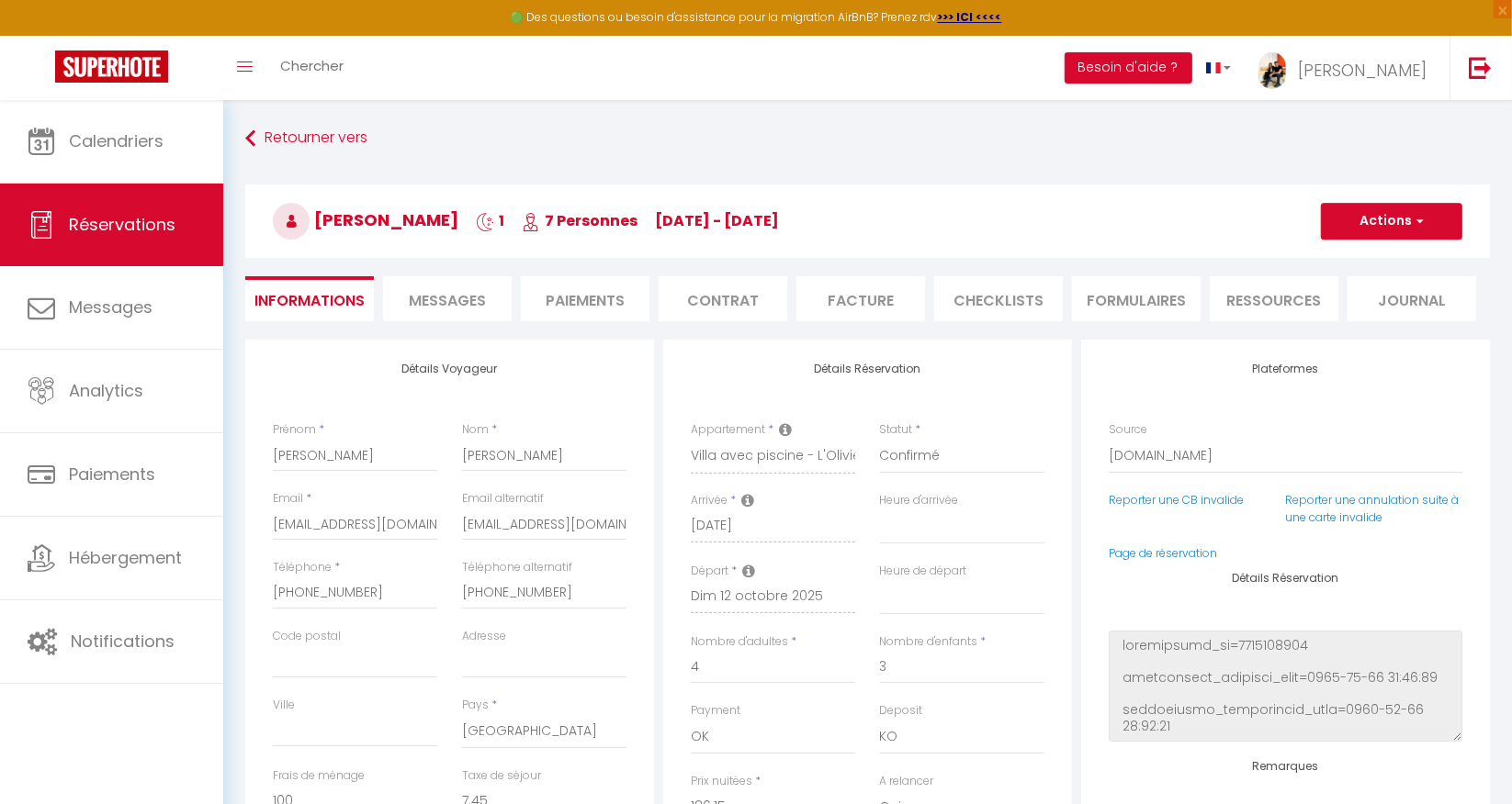
select select "17:00"
select select "11:00"
click at [852, 302] on li "Facture" at bounding box center [860, 299] width 128 height 45
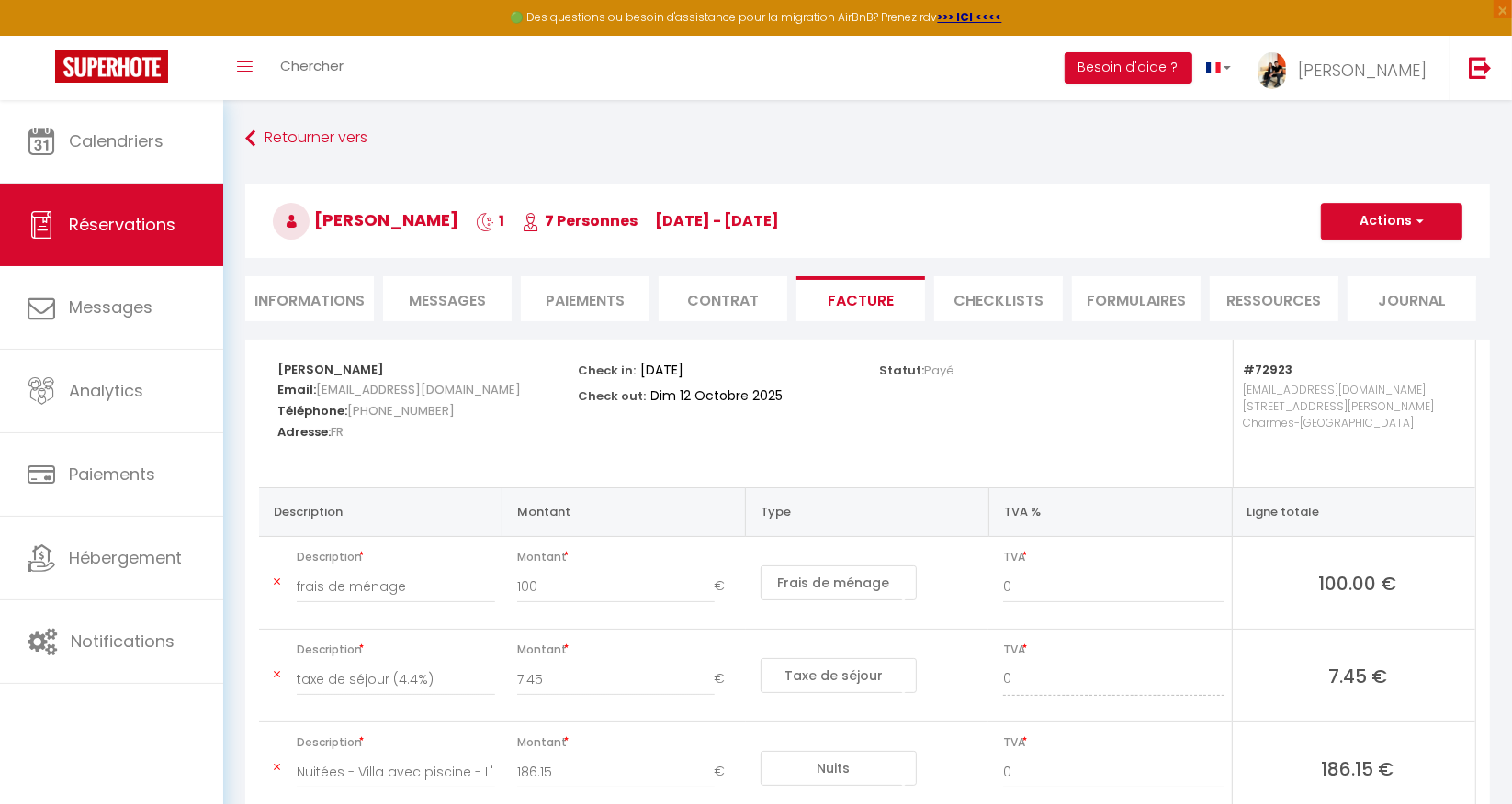
click at [709, 298] on li "Contrat" at bounding box center [722, 299] width 128 height 45
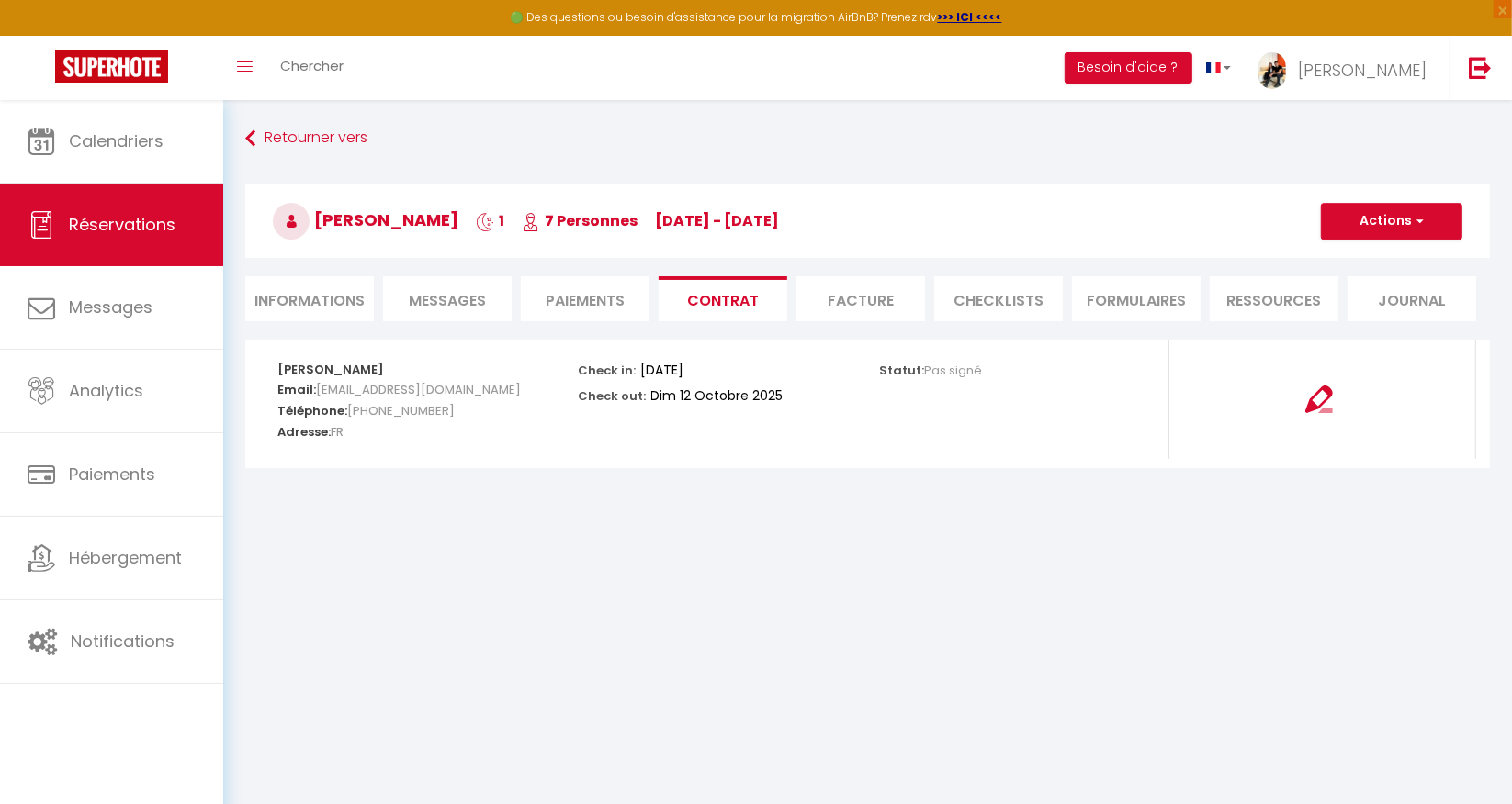
click at [580, 296] on li "Paiements" at bounding box center [584, 299] width 128 height 45
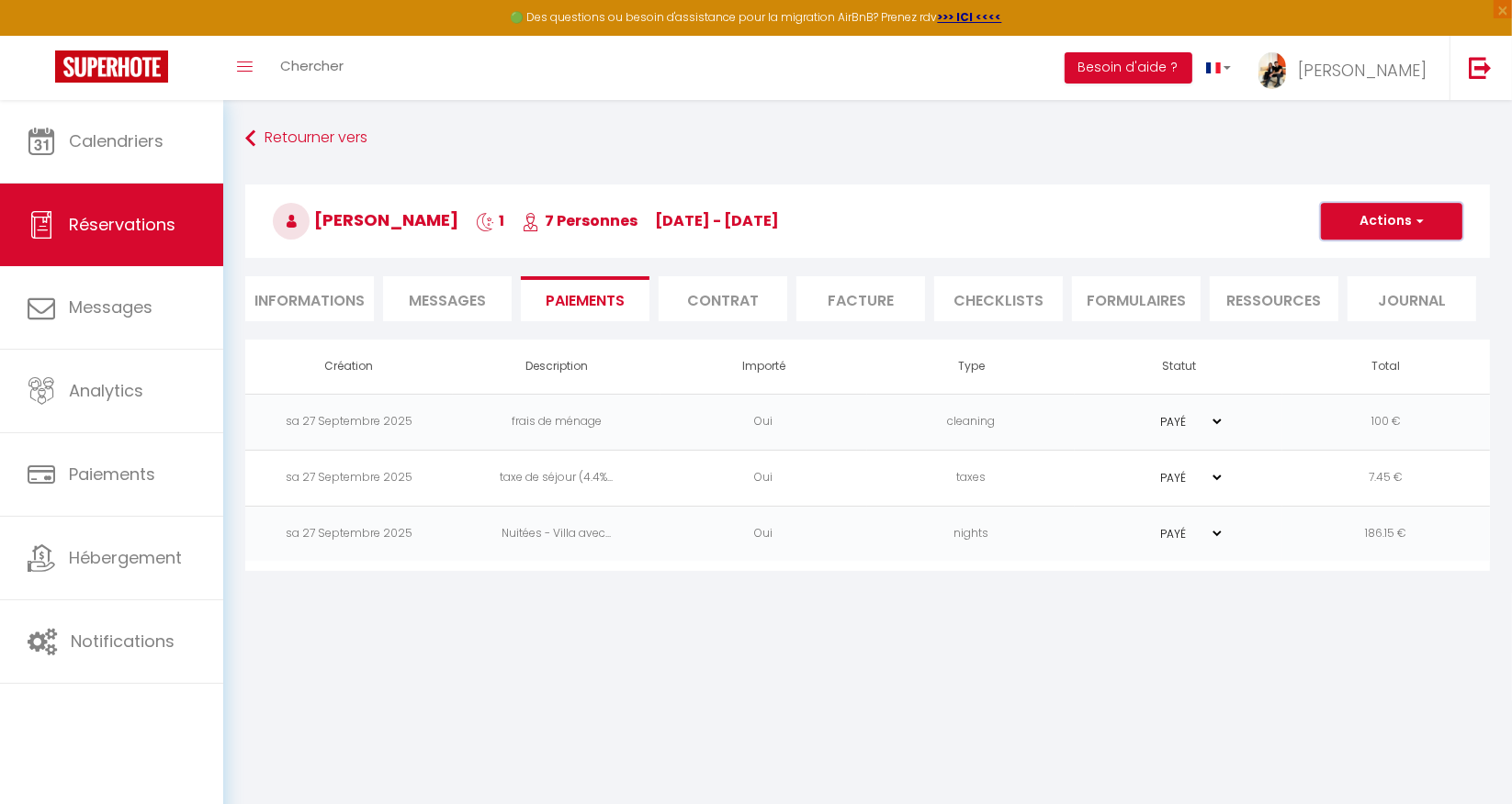
click at [1415, 223] on span "button" at bounding box center [1417, 221] width 11 height 16
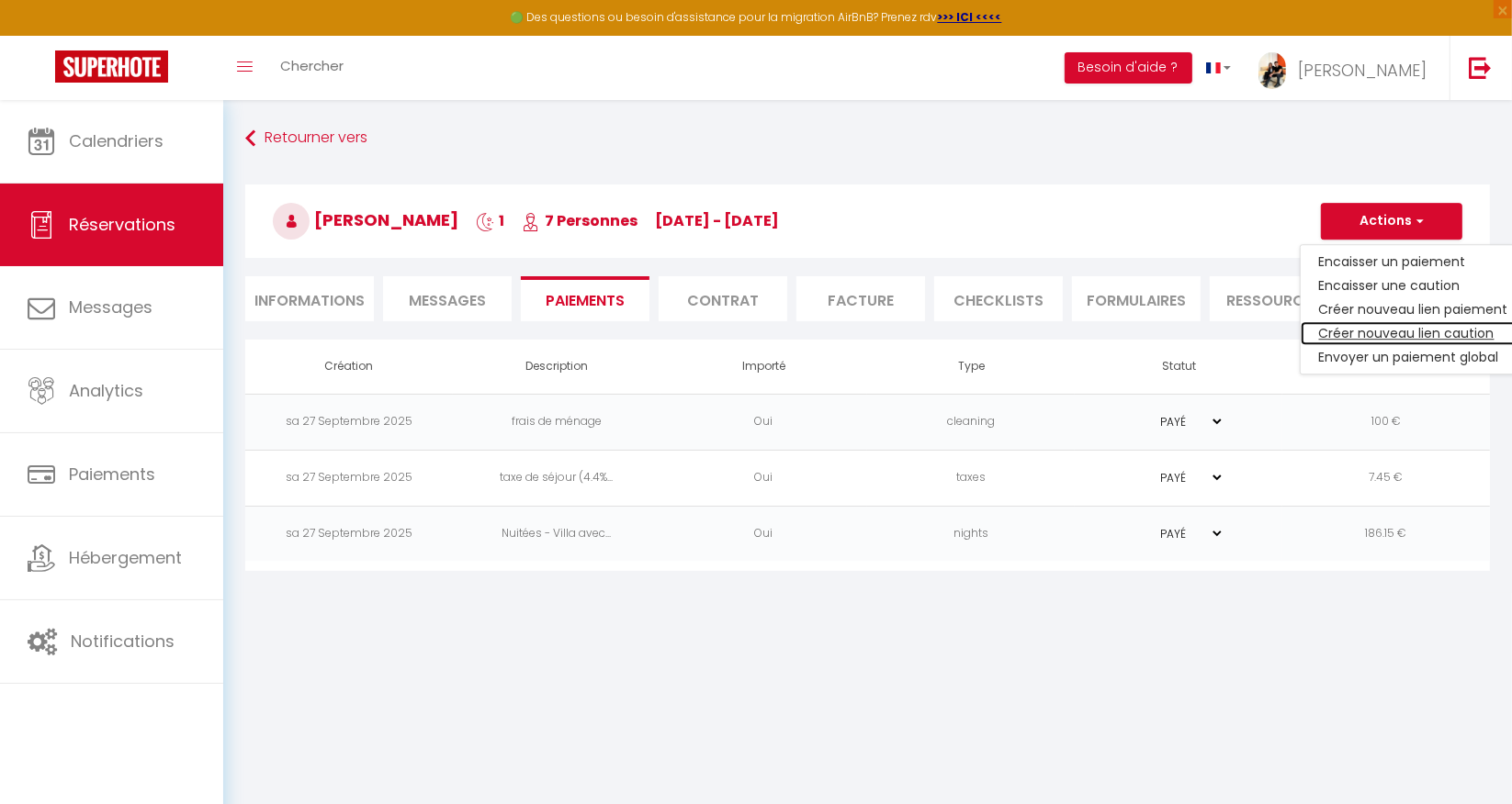
click at [1391, 328] on link "Créer nouveau lien caution" at bounding box center [1414, 333] width 226 height 24
select select "nights"
type input "[EMAIL_ADDRESS][DOMAIN_NAME]"
select select "11786"
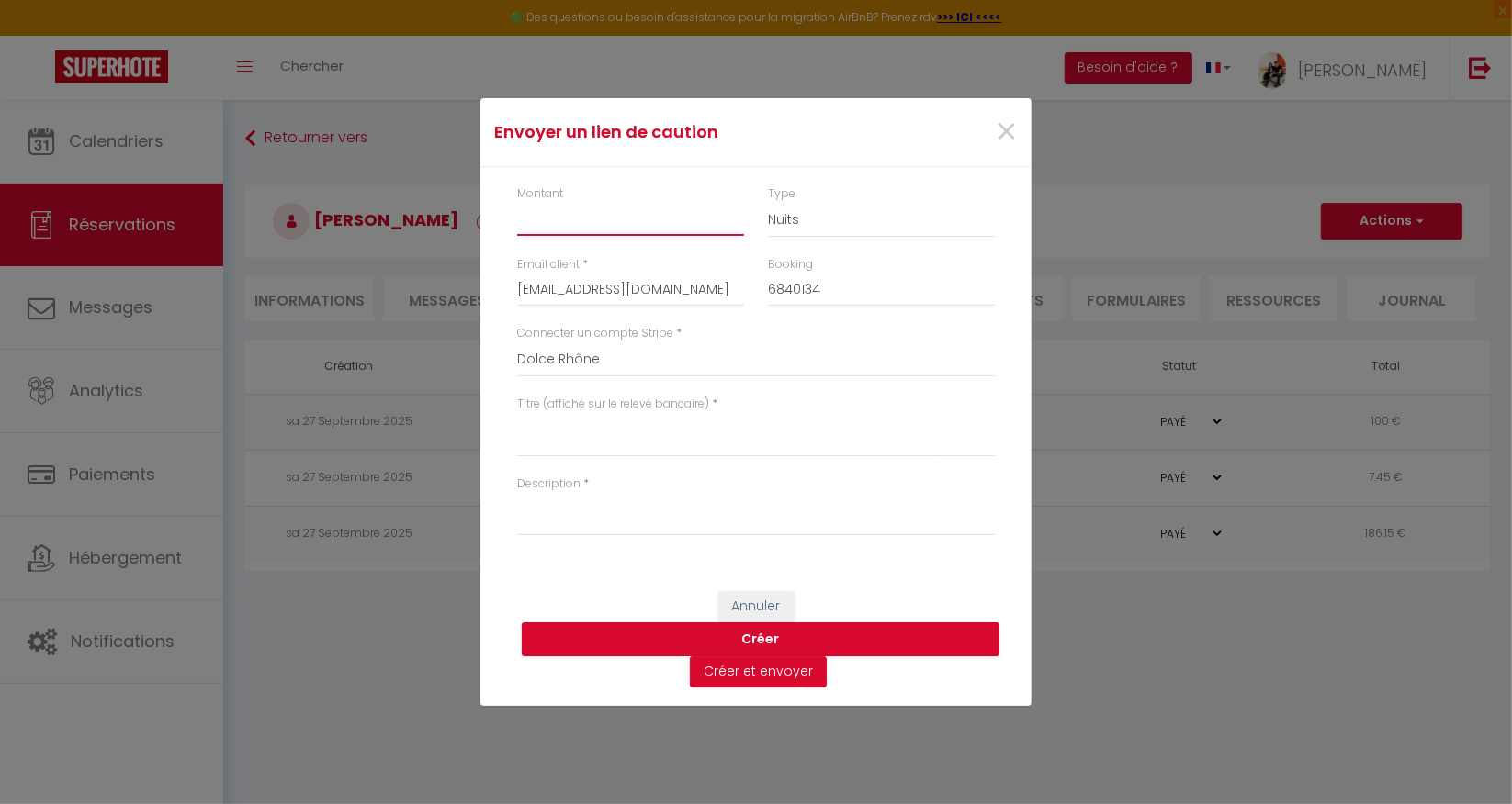
click at [617, 223] on input "Montant" at bounding box center [630, 220] width 227 height 33
type input "1000"
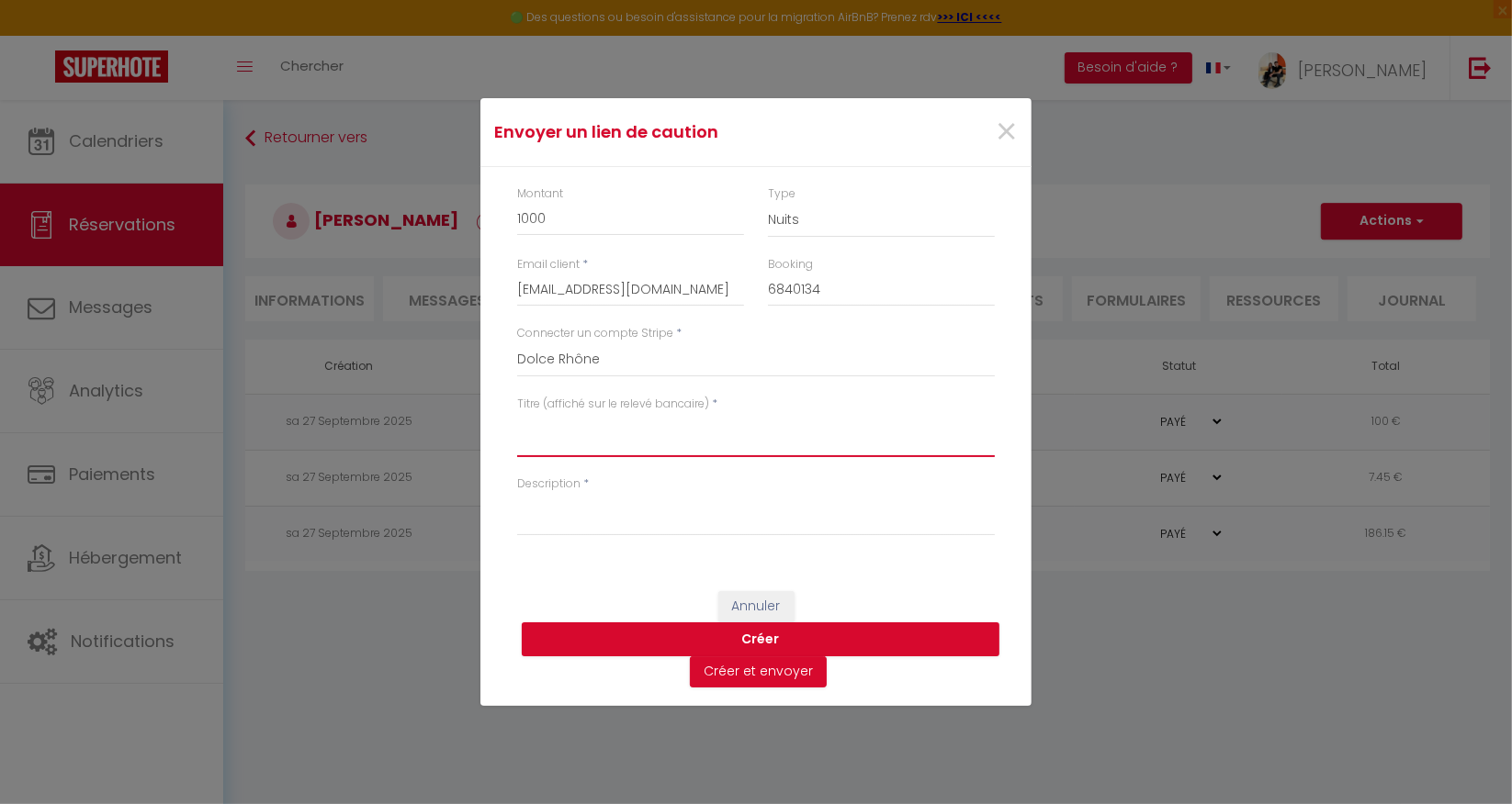
click at [570, 445] on textarea "Titre (affiché sur le relevé bancaire)" at bounding box center [755, 436] width 477 height 44
type textarea "Dépôt de garantie - [GEOGRAPHIC_DATA]"
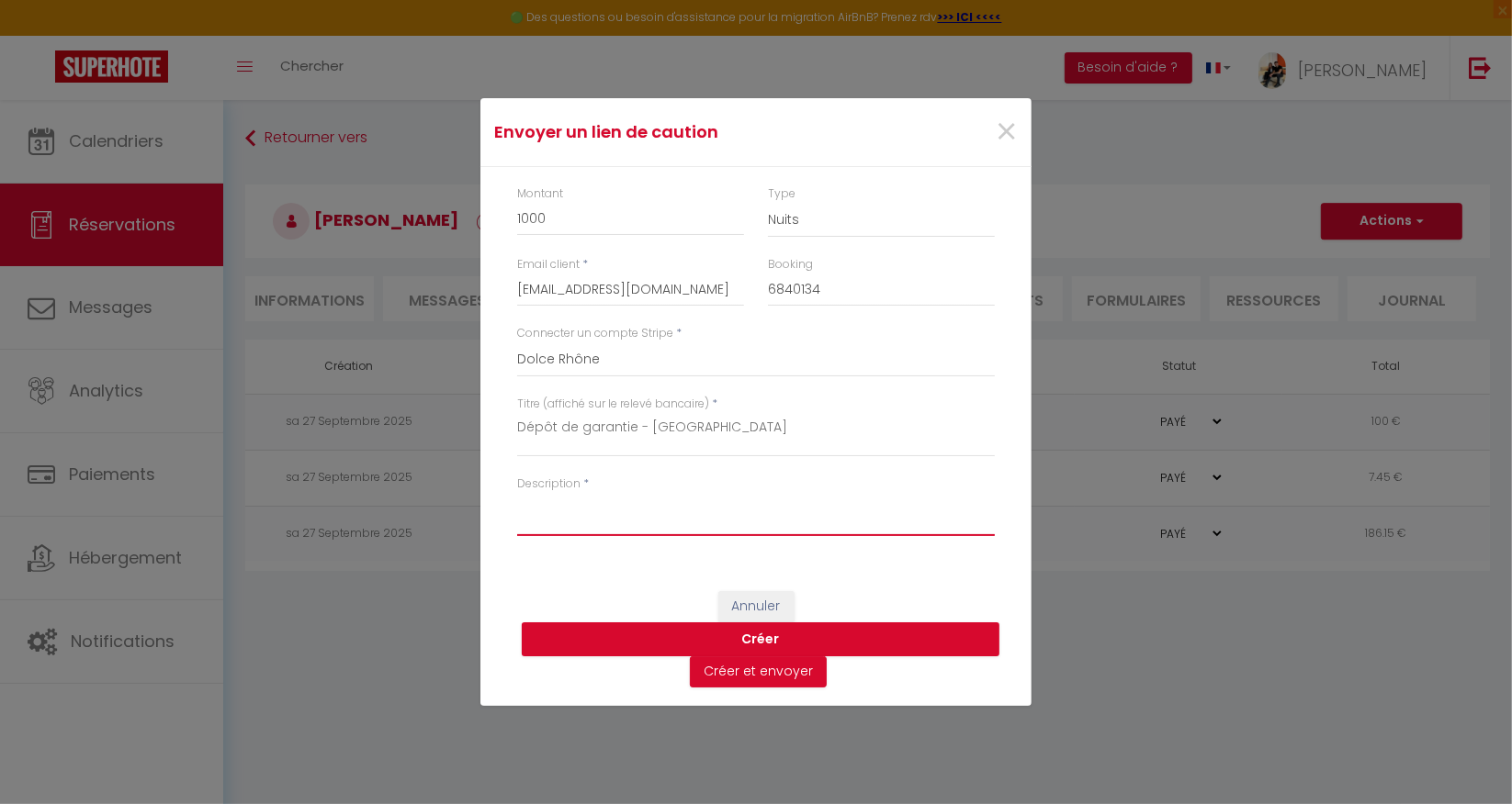
click at [560, 531] on textarea "Description" at bounding box center [755, 515] width 477 height 44
type textarea "V"
click at [719, 670] on button "Créer et envoyer" at bounding box center [758, 672] width 137 height 31
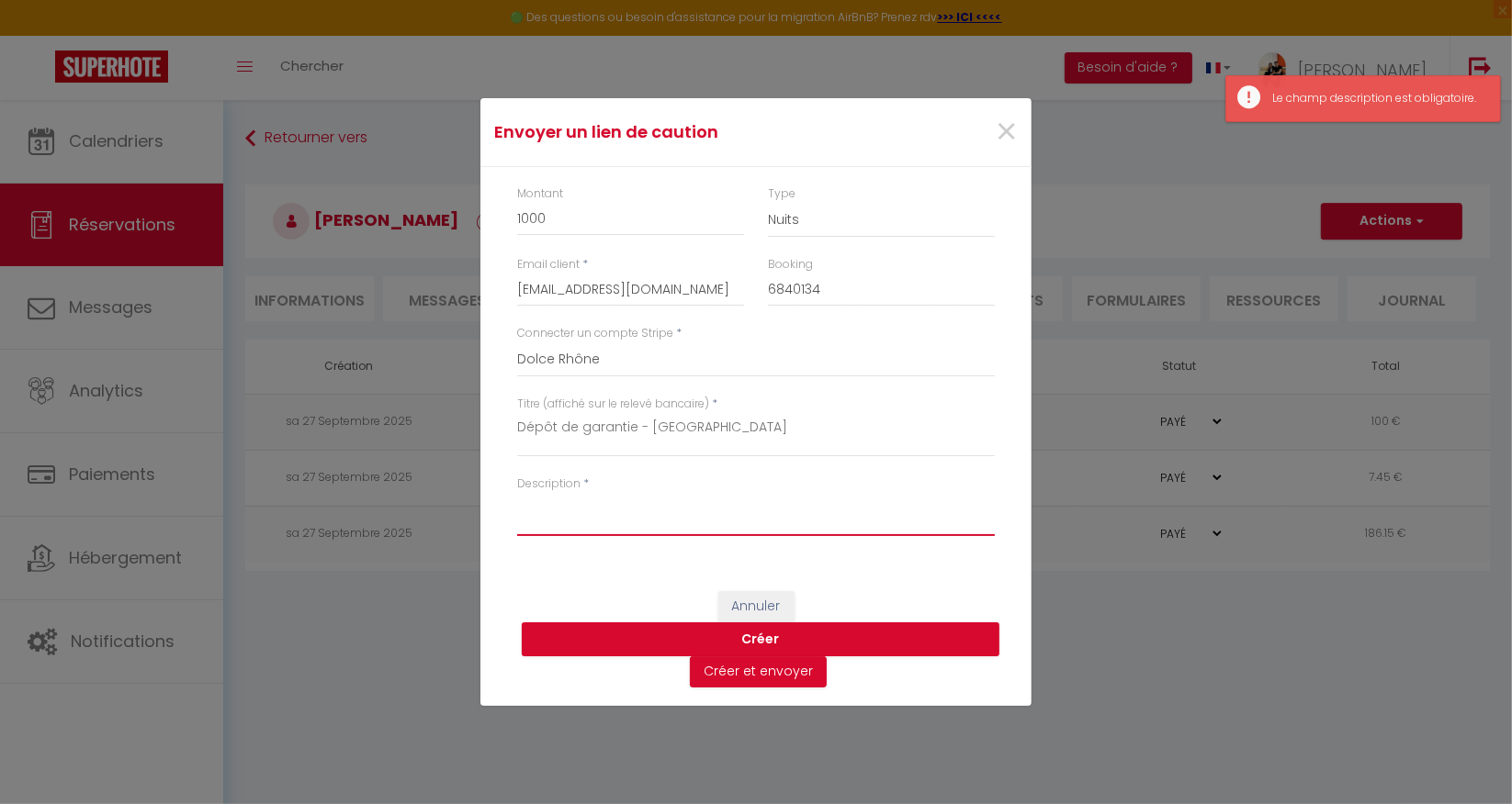
click at [563, 504] on textarea "Description" at bounding box center [755, 515] width 477 height 44
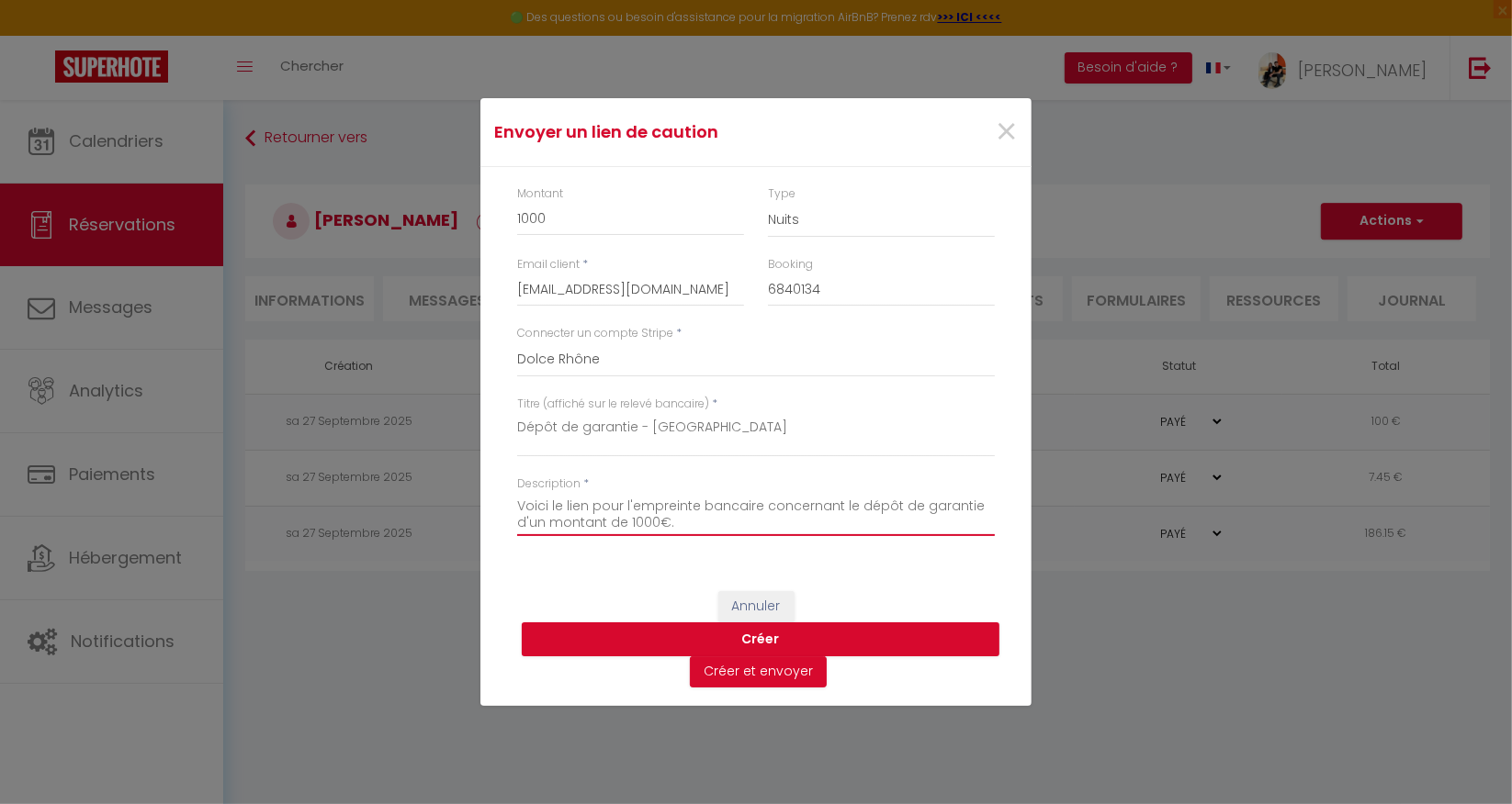
scroll to position [60, 0]
click at [534, 531] on textarea "Bonjour, Voici le lien pour l'empreinte bancaire concernant le dépôt de garanti…" at bounding box center [755, 515] width 477 height 44
type textarea "Bonjour, Voici le lien pour l'empreinte bancaire concernant le dépôt de garanti…"
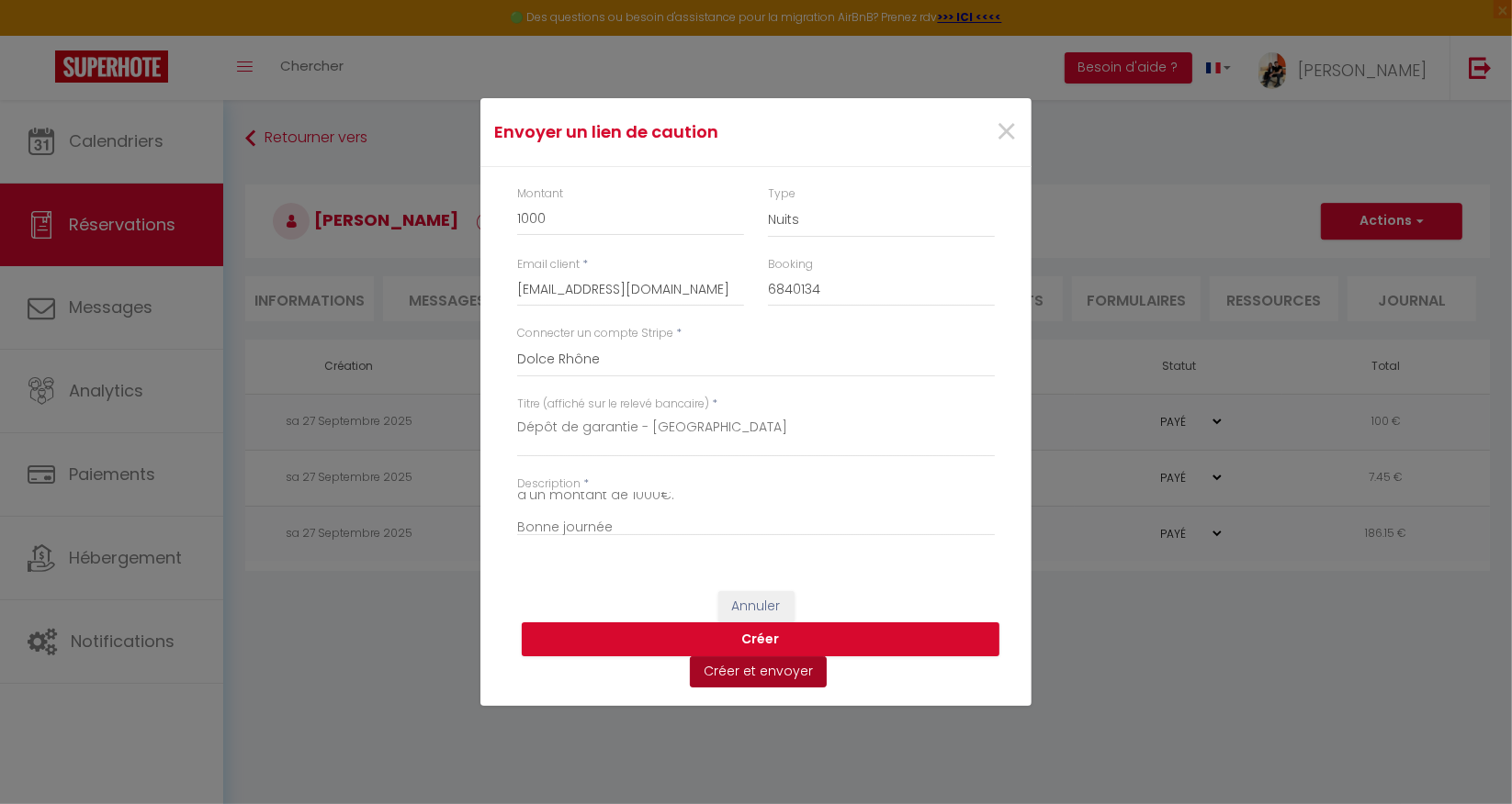
click at [751, 676] on button "Créer et envoyer" at bounding box center [758, 672] width 137 height 31
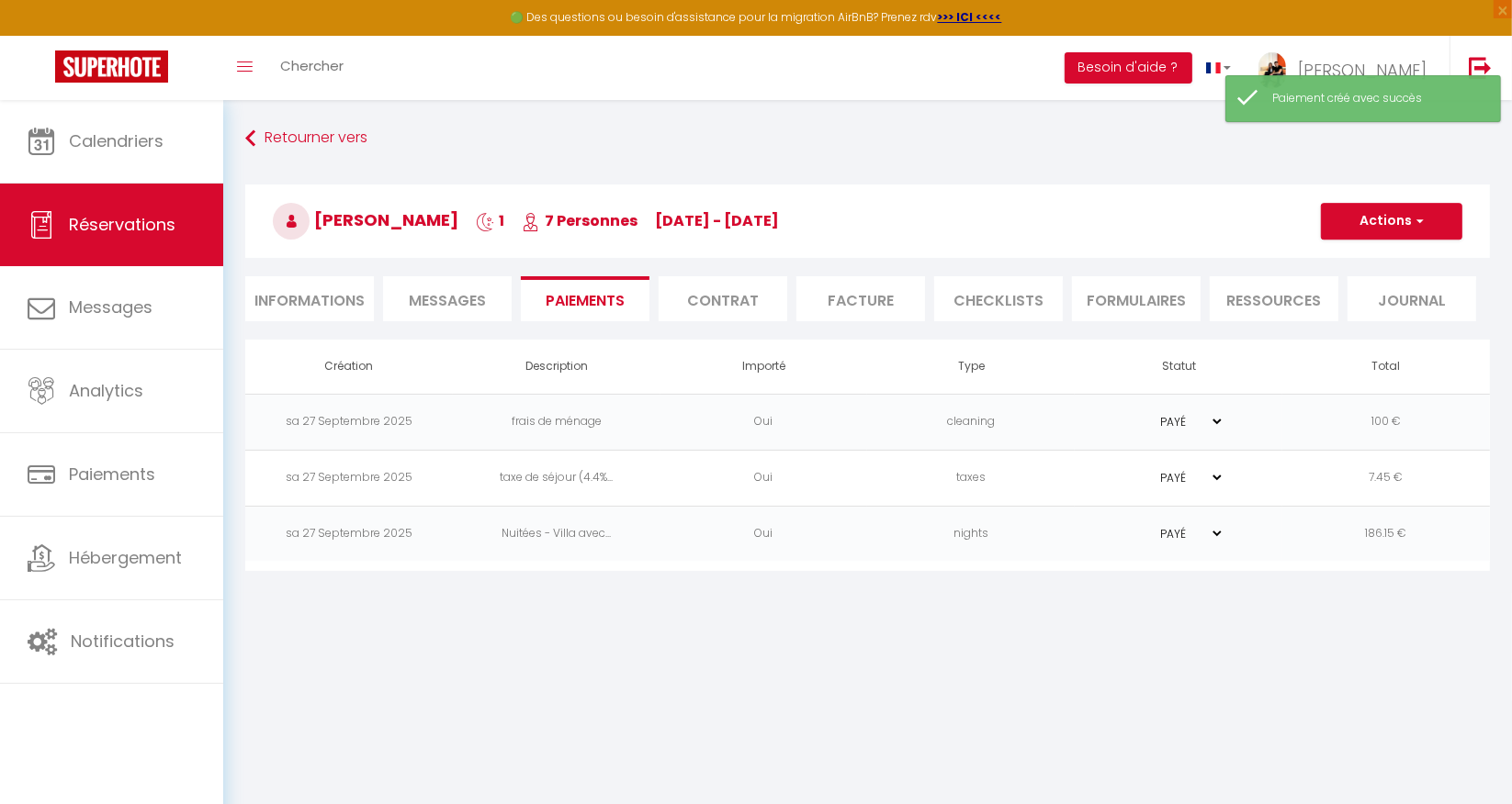
select select "fr"
type input "[EMAIL_ADDRESS][DOMAIN_NAME]"
type input "Demande de dépôt"
type textarea "Bonjour, Nous vous invitons à cliquer sur le lien ci-dessous pour effectuer le …"
select select "0"
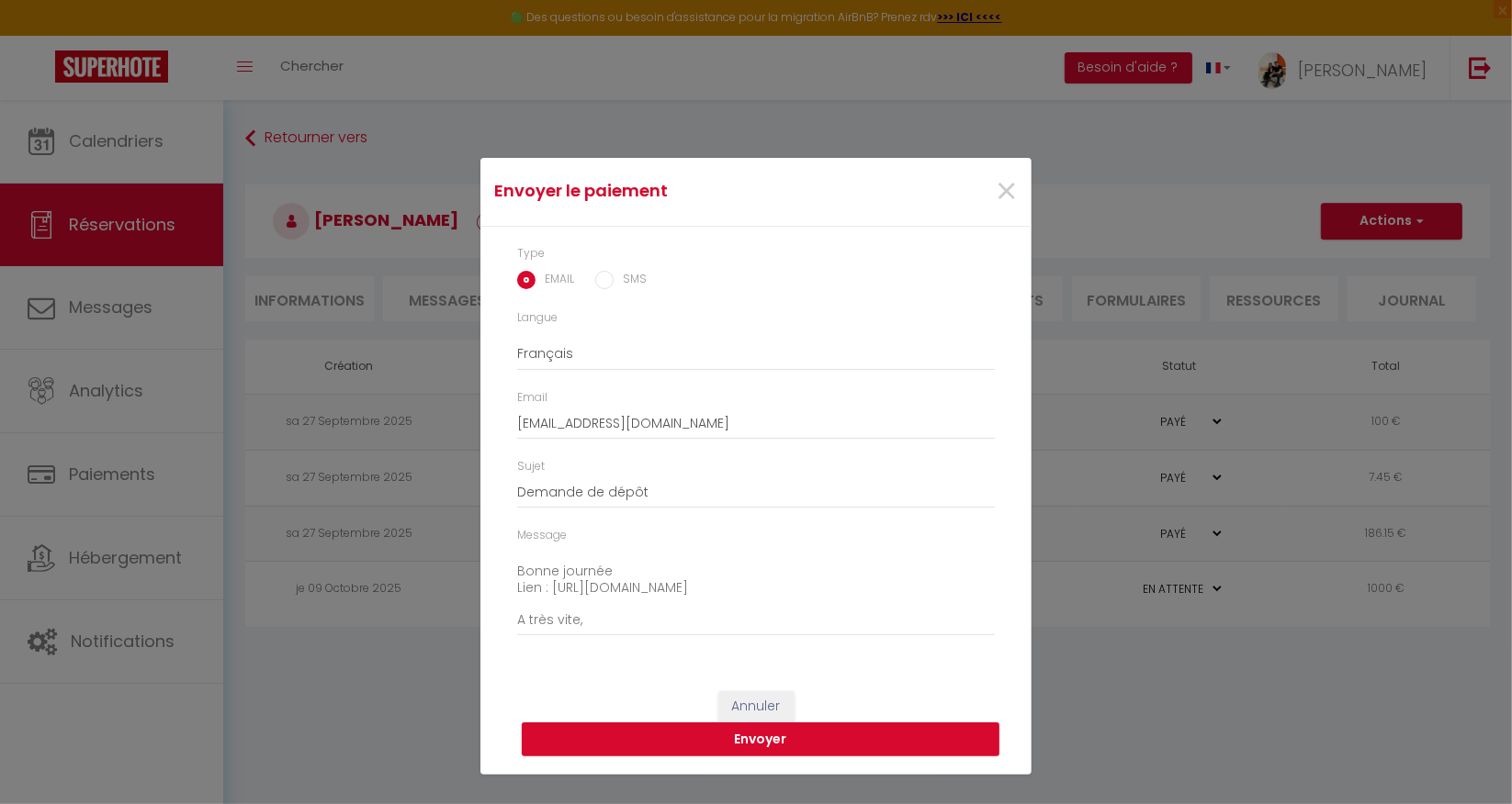
scroll to position [193, 0]
drag, startPoint x: 590, startPoint y: 583, endPoint x: 513, endPoint y: 578, distance: 77.2
click at [513, 578] on div "Message Bonjour, Nous vous invitons à cliquer sur le lien ci-dessous pour effec…" at bounding box center [756, 591] width 501 height 127
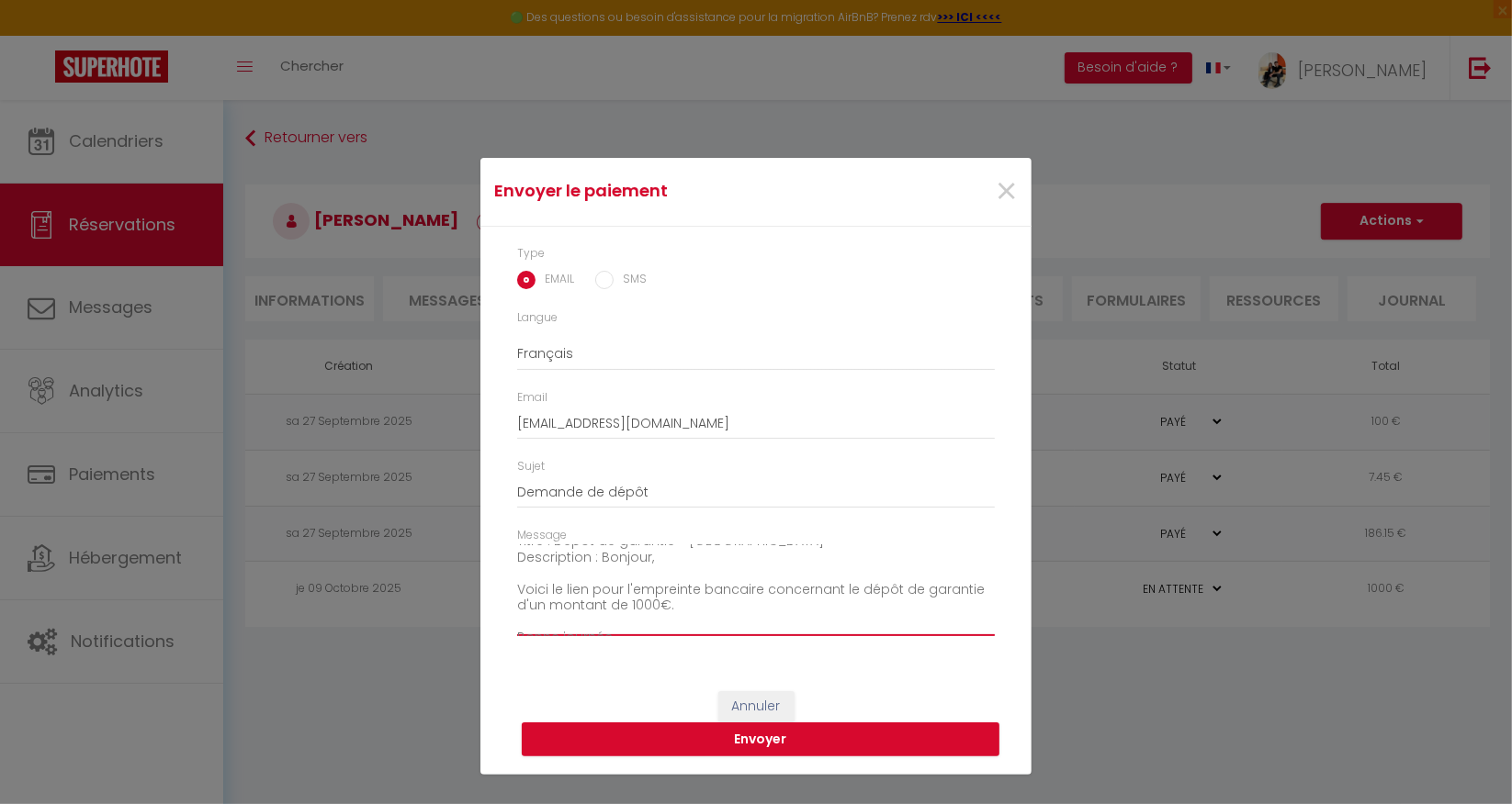
scroll to position [130, 0]
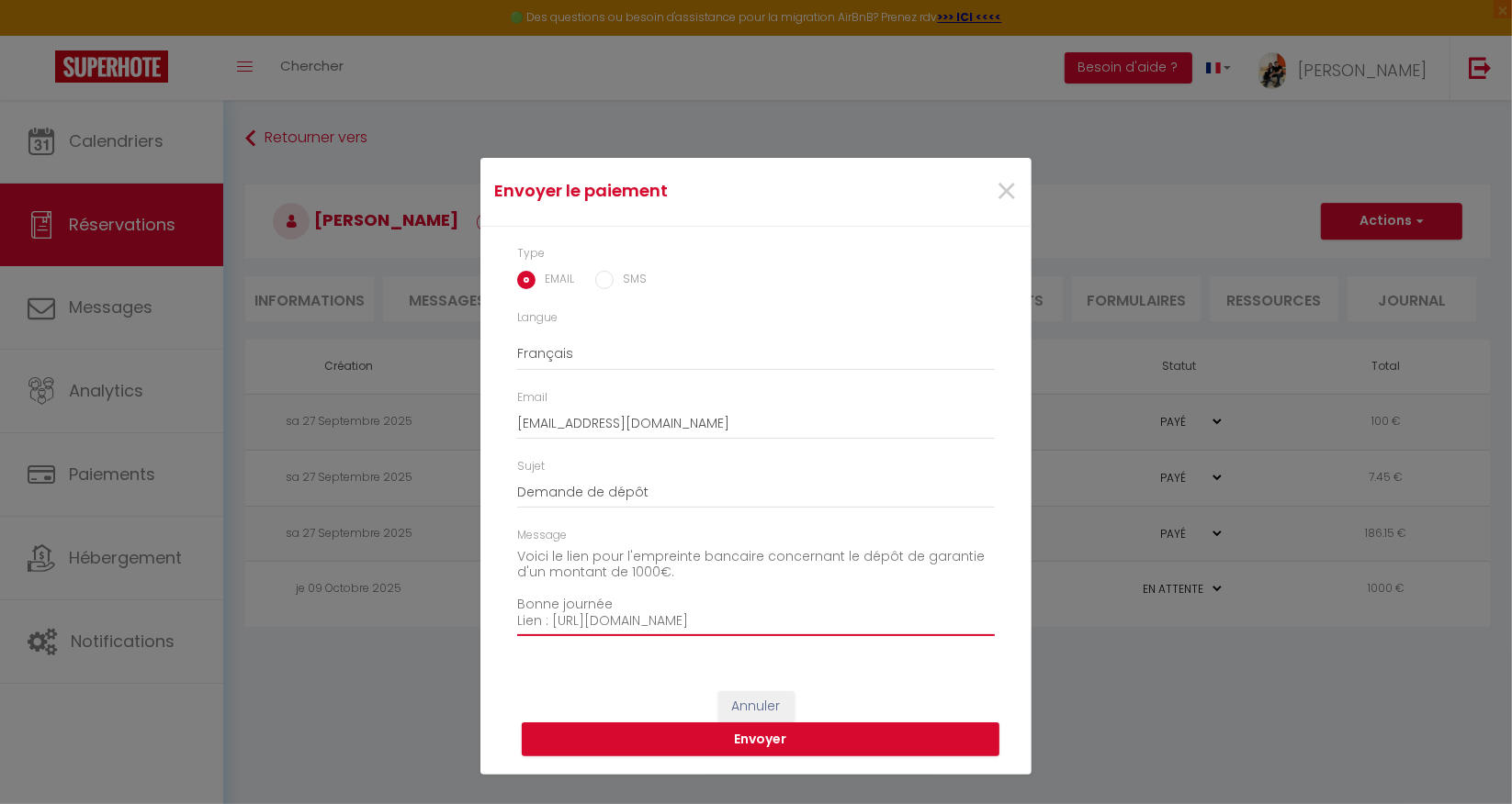
click at [621, 591] on textarea "Bonjour, Nous vous invitons à cliquer sur le lien ci-dessous pour effectuer le …" at bounding box center [755, 591] width 477 height 93
drag, startPoint x: 846, startPoint y: 606, endPoint x: 488, endPoint y: 603, distance: 358.0
click at [488, 603] on div "Type EMAIL SMS Langue Anglais Français Espagnol Portugais Email [EMAIL_ADDRESS]…" at bounding box center [755, 450] width 551 height 447
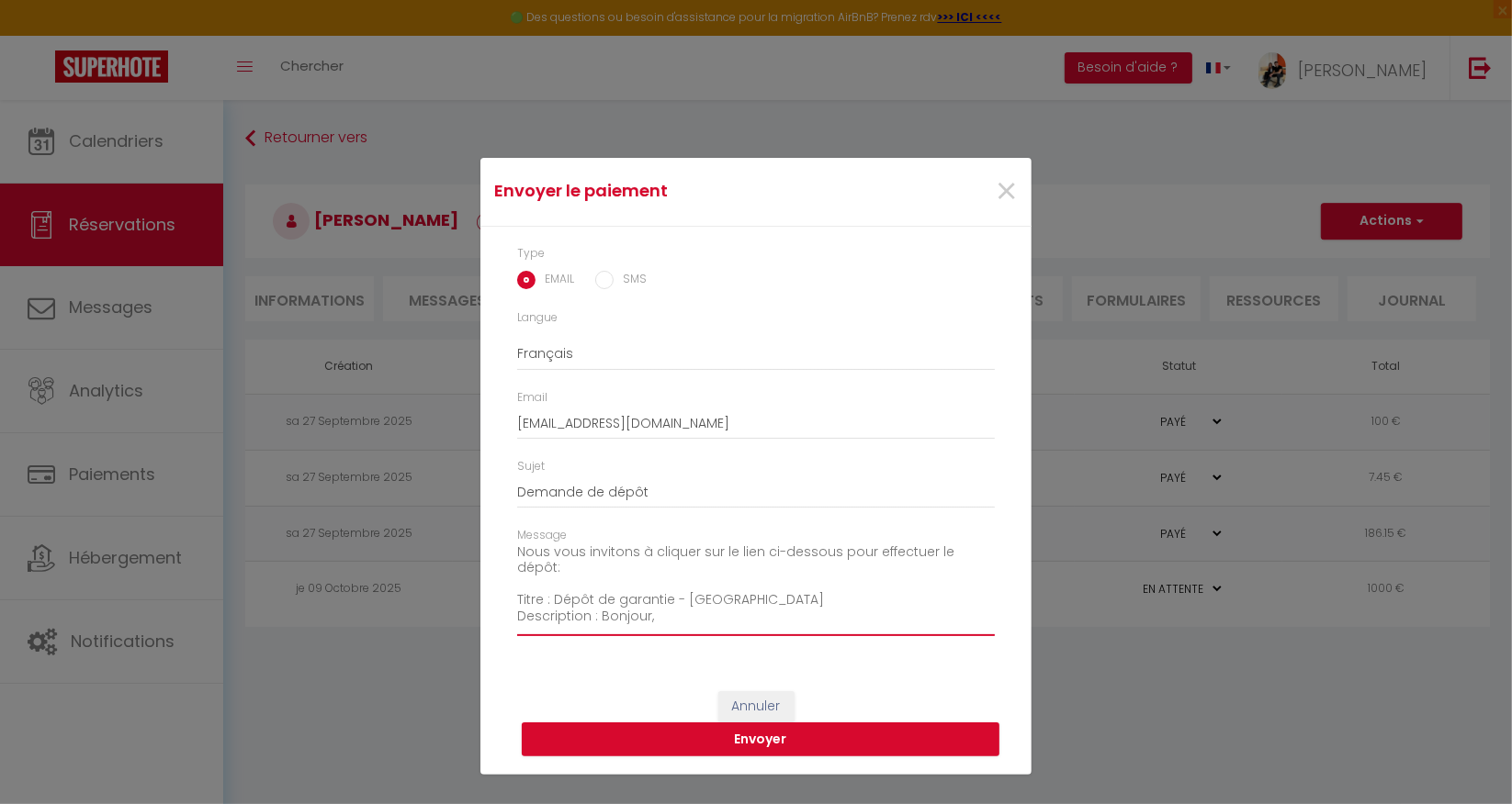
drag, startPoint x: 681, startPoint y: 597, endPoint x: 514, endPoint y: 579, distance: 168.0
click at [514, 579] on div "Message Bonjour, Nous vous invitons à cliquer sur le lien ci-dessous pour effec…" at bounding box center [756, 591] width 501 height 127
paste textarea "Lien : [URL][DOMAIN_NAME]"
type textarea "Bonjour, Nous vous invitons à cliquer sur le lien ci-dessous pour effectuer le …"
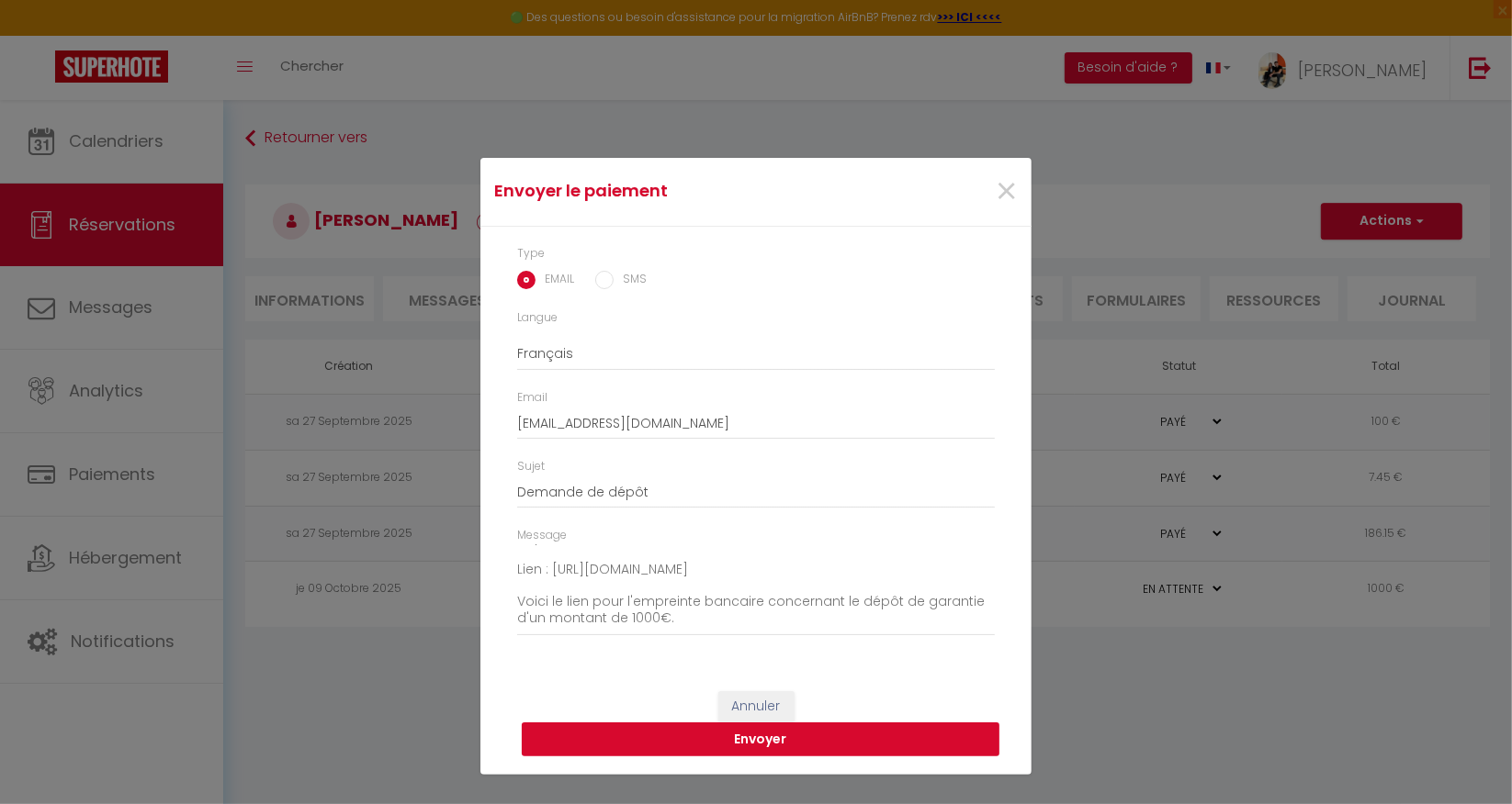
click at [716, 741] on button "Envoyer" at bounding box center [760, 740] width 477 height 35
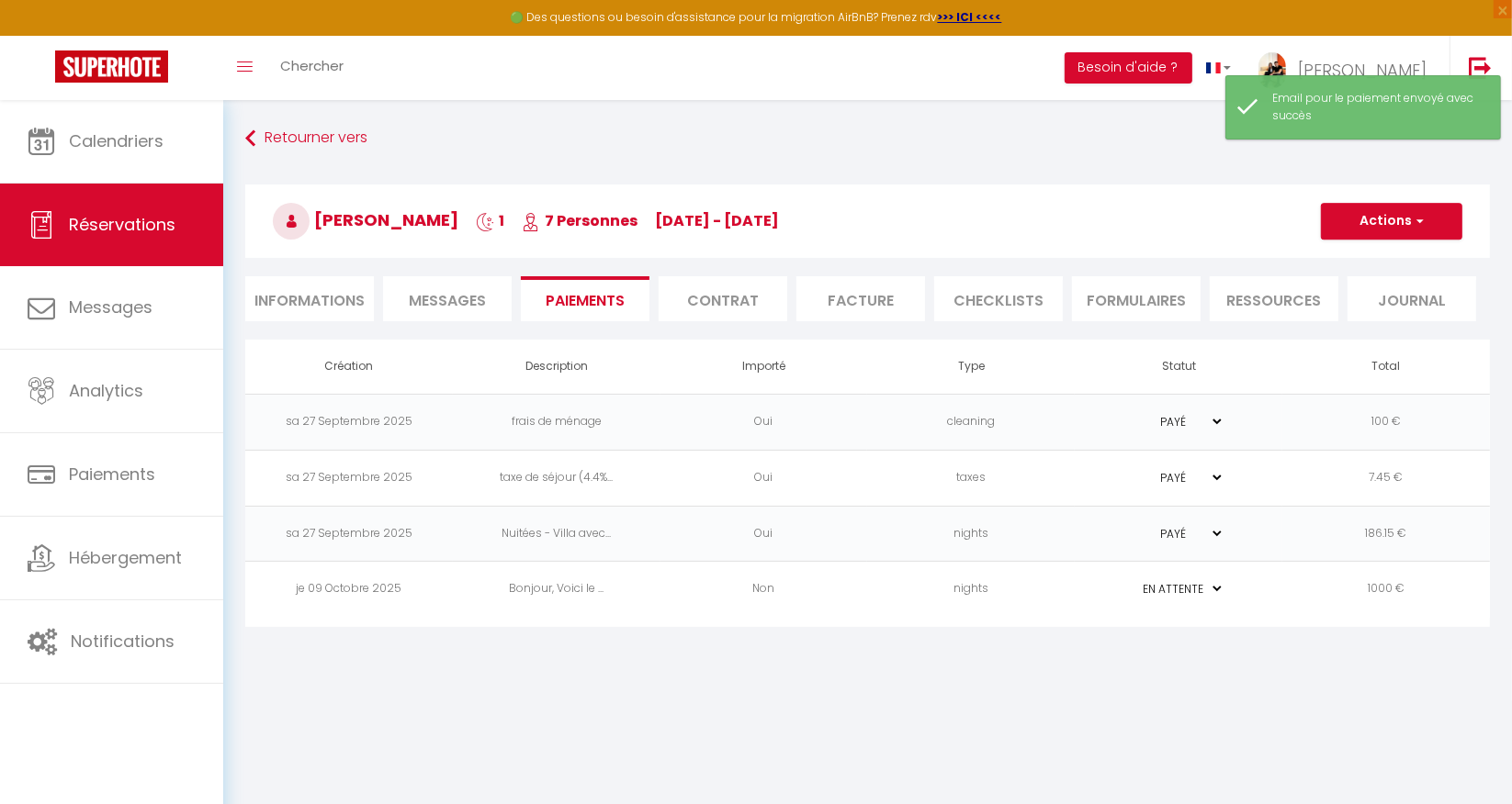
click at [1258, 581] on td "PAYÉ EN ATTENTE" at bounding box center [1177, 590] width 207 height 56
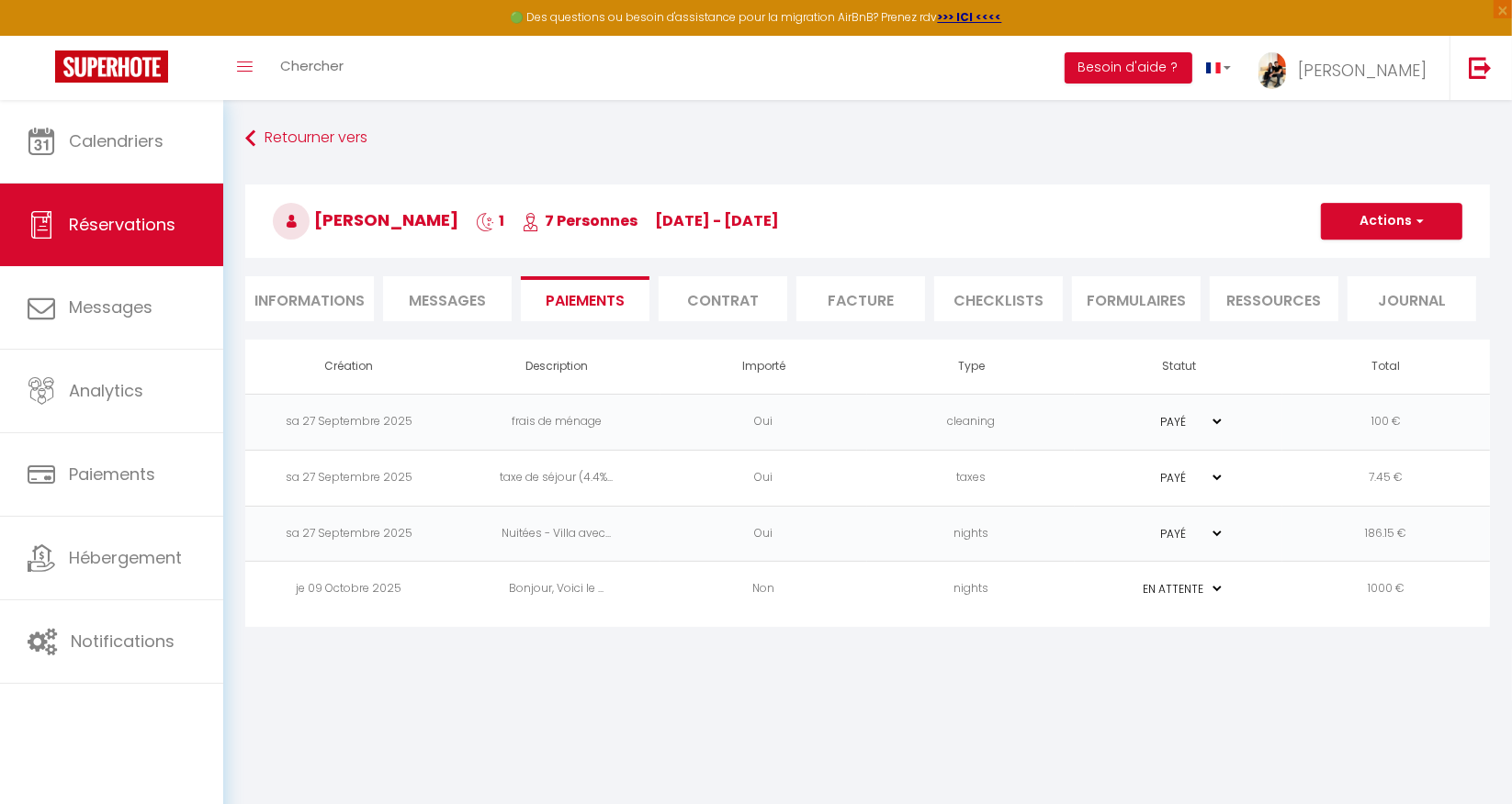
click at [1261, 590] on td "PAYÉ EN ATTENTE" at bounding box center [1177, 590] width 207 height 56
